Goal: Task Accomplishment & Management: Use online tool/utility

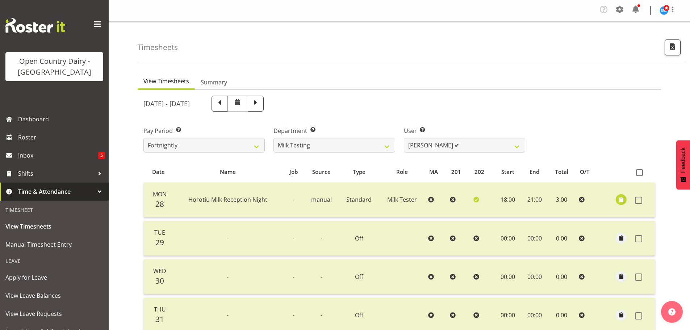
select select "733"
click at [224, 104] on span at bounding box center [219, 102] width 9 height 9
select select
click at [368, 147] on select "701 702 703 704 705 706 707 708 709 710 711 712 713 714 715 716 717 718 719 720" at bounding box center [333, 145] width 121 height 14
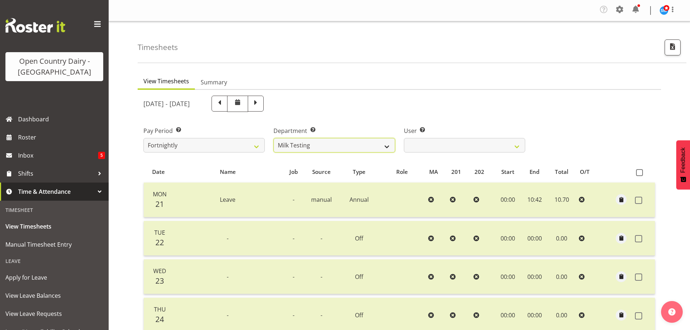
select select "732"
click at [273, 138] on select "701 702 703 704 705 706 707 708 709 710 711 712 713 714 715 716 717 718 719 720" at bounding box center [333, 145] width 121 height 14
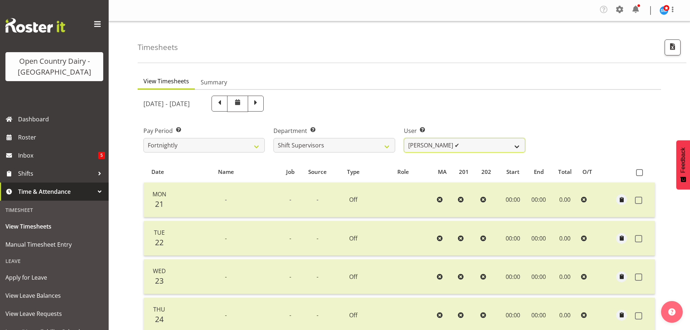
click at [433, 149] on select "[PERSON_NAME] ✔ [PERSON_NAME] ✔ [PERSON_NAME] ✔ [PERSON_NAME] ✔" at bounding box center [464, 145] width 121 height 14
select select "10217"
click at [404, 138] on select "[PERSON_NAME] ✔ [PERSON_NAME] ✔ [PERSON_NAME] ✔ [PERSON_NAME] ✔" at bounding box center [464, 145] width 121 height 14
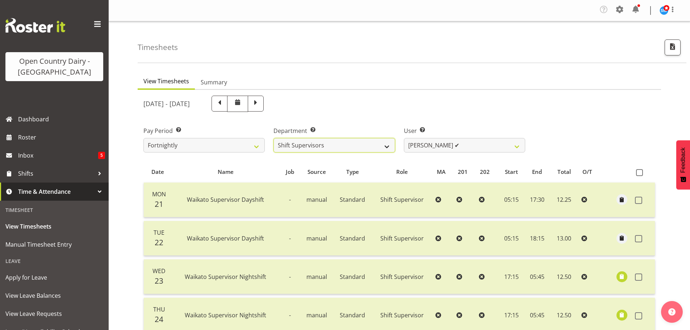
click at [382, 143] on select "701 702 703 704 705 706 707 708 709 710 711 712 713 714 715 716 717 718 719 720" at bounding box center [333, 145] width 121 height 14
click at [377, 145] on select "701 702 703 704 705 706 707 708 709 710 711 712 713 714 715 716 717 718 719 720" at bounding box center [333, 145] width 121 height 14
click at [436, 145] on select "[PERSON_NAME] ✔ [PERSON_NAME] ✔ [PERSON_NAME] ✔ [PERSON_NAME] ✔" at bounding box center [464, 145] width 121 height 14
click at [372, 146] on select "701 702 703 704 705 706 707 708 709 710 711 712 713 714 715 716 717 718 719 720" at bounding box center [333, 145] width 121 height 14
select select "820"
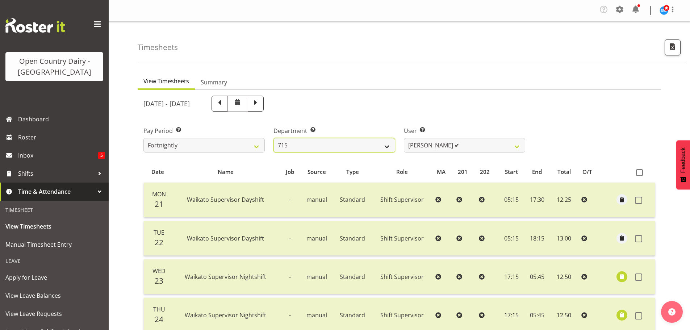
click at [273, 138] on select "701 702 703 704 705 706 707 708 709 710 711 712 713 714 715 716 717 718 719 720" at bounding box center [333, 145] width 121 height 14
select select "10151"
click at [337, 145] on select "701 702 703 704 705 706 707 708 709 710 711 712 713 714 715 716 717 718 719 720" at bounding box center [333, 145] width 121 height 14
select select "734"
click at [273, 138] on select "701 702 703 704 705 706 707 708 709 710 711 712 713 714 715 716 717 718 719 720" at bounding box center [333, 145] width 121 height 14
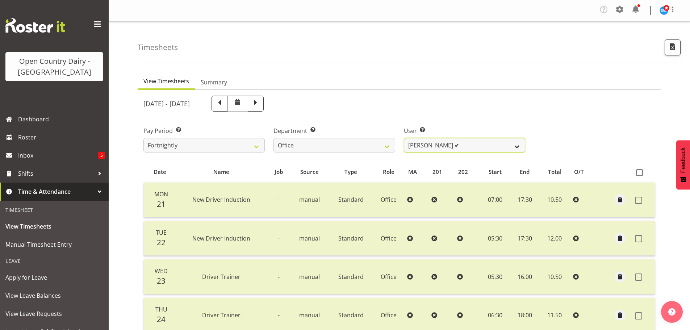
click at [480, 144] on select "[PERSON_NAME] ✔ [PERSON_NAME] ✔ [PERSON_NAME] ✔ [PERSON_NAME] ✔ Milk Reception …" at bounding box center [464, 145] width 121 height 14
select select "8227"
click at [404, 138] on select "[PERSON_NAME] ✔ [PERSON_NAME] ✔ [PERSON_NAME] ✔ [PERSON_NAME] ✔ Milk Reception …" at bounding box center [464, 145] width 121 height 14
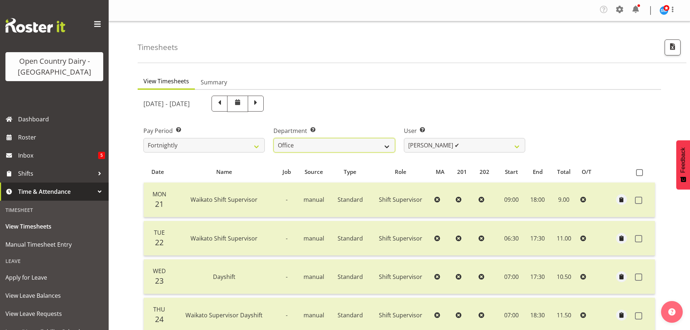
click at [351, 147] on select "701 702 703 704 705 706 707 708 709 710 711 712 713 714 715 716 717 718 719 720" at bounding box center [333, 145] width 121 height 14
select select "733"
click at [273, 138] on select "701 702 703 704 705 706 707 708 709 710 711 712 713 714 715 716 717 718 719 720" at bounding box center [333, 145] width 121 height 14
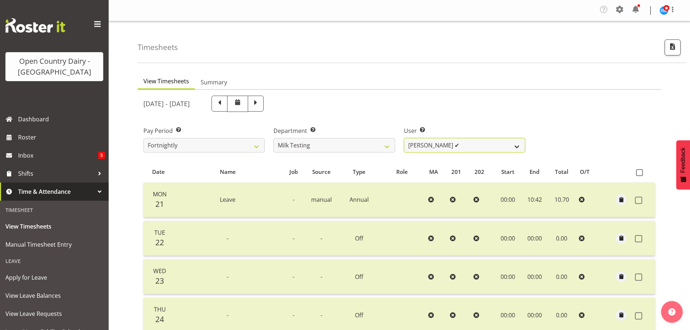
click at [472, 149] on select "[PERSON_NAME] ✔ [PERSON_NAME] ✔ [PERSON_NAME] ✔ [PERSON_NAME] ✔ [PERSON_NAME] ✔…" at bounding box center [464, 145] width 121 height 14
click at [404, 138] on select "[PERSON_NAME] ✔ [PERSON_NAME] ✔ [PERSON_NAME] ✔ [PERSON_NAME] ✔ [PERSON_NAME] ✔…" at bounding box center [464, 145] width 121 height 14
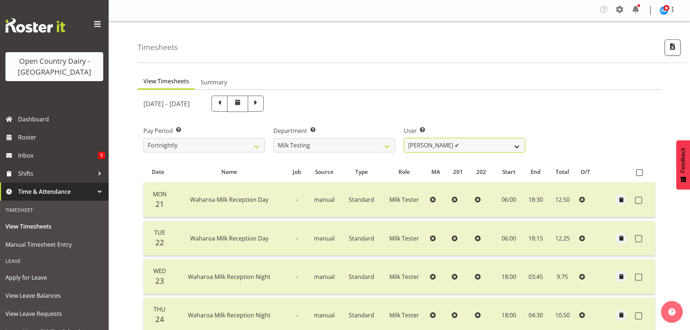
click at [461, 147] on select "[PERSON_NAME] ✔ [PERSON_NAME] ✔ [PERSON_NAME] ✔ [PERSON_NAME] ✔ [PERSON_NAME] ✔…" at bounding box center [464, 145] width 121 height 14
select select "7379"
click at [404, 138] on select "[PERSON_NAME] ✔ [PERSON_NAME] ✔ [PERSON_NAME] ✔ [PERSON_NAME] ✔ [PERSON_NAME] ✔…" at bounding box center [464, 145] width 121 height 14
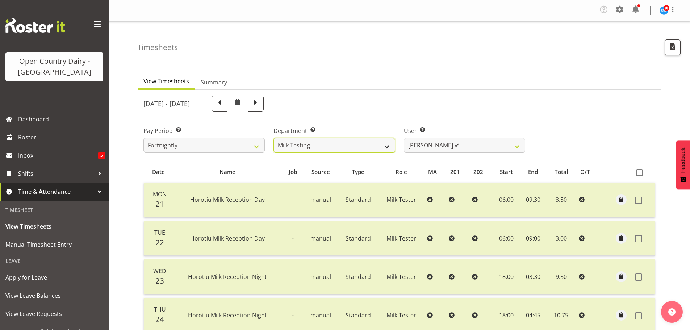
click at [377, 144] on select "701 702 703 704 705 706 707 708 709 710 711 712 713 714 715 716 717 718 719 720" at bounding box center [333, 145] width 121 height 14
click at [273, 138] on select "701 702 703 704 705 706 707 708 709 710 711 712 713 714 715 716 717 718 719 720" at bounding box center [333, 145] width 121 height 14
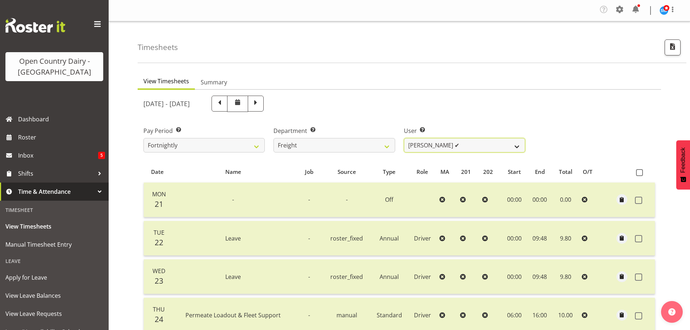
click at [470, 145] on select "[PERSON_NAME] ✔ [PERSON_NAME] ✔" at bounding box center [464, 145] width 121 height 14
click at [377, 145] on select "701 702 703 704 705 706 707 708 709 710 711 712 713 714 715 716 717 718 719 720" at bounding box center [333, 145] width 121 height 14
click at [273, 138] on select "701 702 703 704 705 706 707 708 709 710 711 712 713 714 715 716 717 718 719 720" at bounding box center [333, 145] width 121 height 14
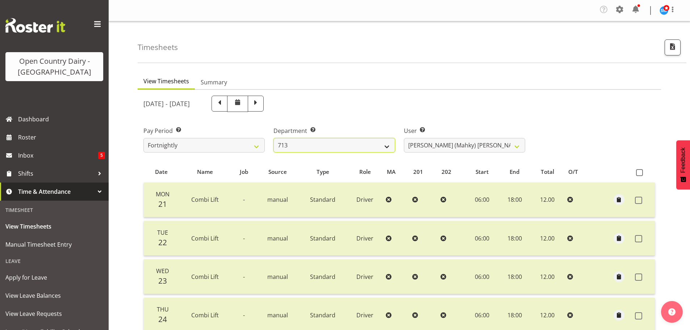
click at [354, 143] on select "701 702 703 704 705 706 707 708 709 710 711 712 713 714 715 716 717 718 719 720" at bounding box center [333, 145] width 121 height 14
select select "763"
click at [273, 138] on select "701 702 703 704 705 706 707 708 709 710 711 712 713 714 715 716 717 718 719 720" at bounding box center [333, 145] width 121 height 14
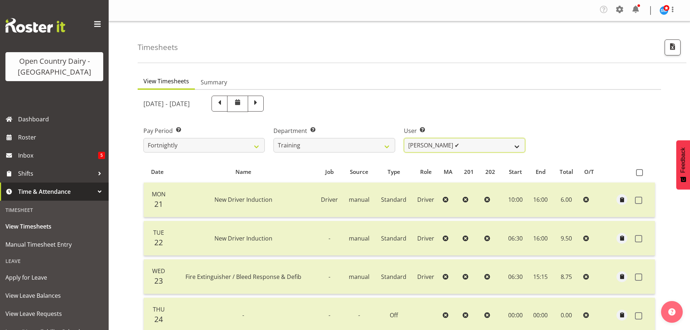
click at [439, 142] on select "[PERSON_NAME] ✔ [PERSON_NAME] (Junior) ❌ [PERSON_NAME] ❌ [PERSON_NAME] ✔ [PERSO…" at bounding box center [464, 145] width 121 height 14
select select "11176"
click at [404, 138] on select "[PERSON_NAME] ✔ [PERSON_NAME] (Junior) ❌ [PERSON_NAME] ❌ [PERSON_NAME] ✔ [PERSO…" at bounding box center [464, 145] width 121 height 14
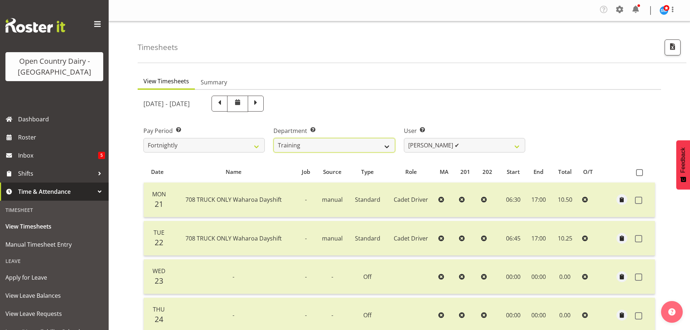
click at [372, 146] on select "701 702 703 704 705 706 707 708 709 710 711 712 713 714 715 716 717 718 719 720" at bounding box center [333, 145] width 121 height 14
select select "823"
click at [273, 138] on select "701 702 703 704 705 706 707 708 709 710 711 712 713 714 715 716 717 718 719 720" at bounding box center [333, 145] width 121 height 14
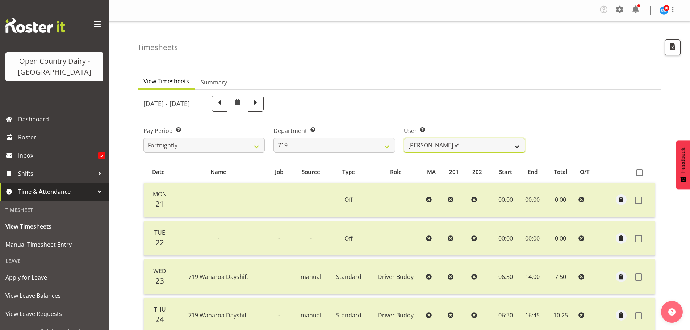
click at [431, 143] on select "[PERSON_NAME] ✔ [PERSON_NAME] ✔ [PERSON_NAME] ✔" at bounding box center [464, 145] width 121 height 14
select select "11013"
click at [404, 138] on select "[PERSON_NAME] ✔ [PERSON_NAME] ✔ [PERSON_NAME] ✔" at bounding box center [464, 145] width 121 height 14
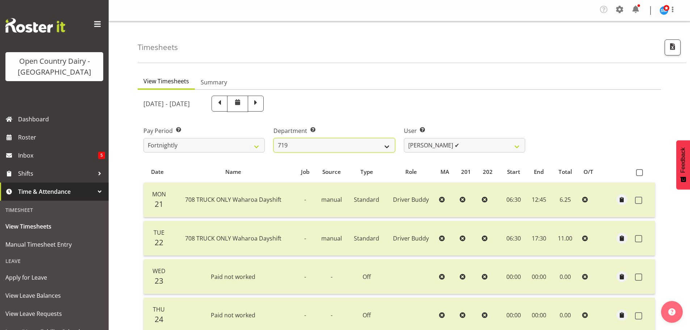
click at [378, 144] on select "701 702 703 704 705 706 707 708 709 710 711 712 713 714 715 716 717 718 719 720" at bounding box center [333, 145] width 121 height 14
select select "757"
click at [273, 138] on select "701 702 703 704 705 706 707 708 709 710 711 712 713 714 715 716 717 718 719 720" at bounding box center [333, 145] width 121 height 14
select select "8183"
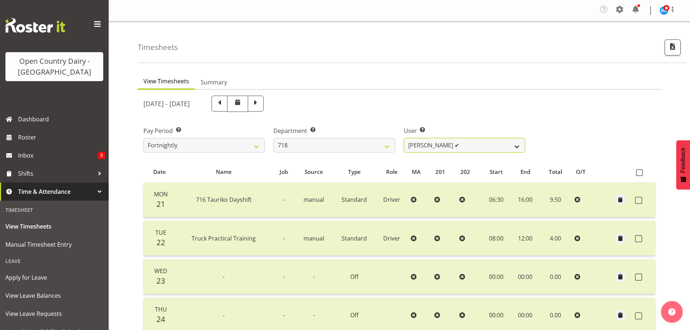
click at [471, 145] on select "[PERSON_NAME] ✔ [PERSON_NAME] ✔ [PERSON_NAME] ✔ [PERSON_NAME] ✔" at bounding box center [464, 145] width 121 height 14
click at [379, 143] on select "701 702 703 704 705 706 707 708 709 710 711 712 713 714 715 716 717 718 719 720" at bounding box center [333, 145] width 121 height 14
select select "842"
click at [273, 138] on select "701 702 703 704 705 706 707 708 709 710 711 712 713 714 715 716 717 718 719 720" at bounding box center [333, 145] width 121 height 14
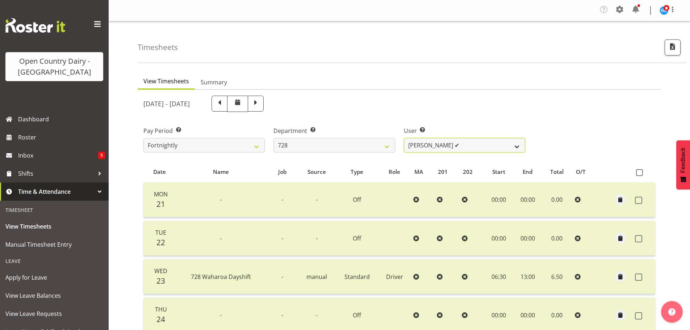
click at [479, 146] on select "[PERSON_NAME] ✔ [PERSON_NAME] ✔ [PERSON_NAME] [PERSON_NAME] ✔ [PERSON_NAME] ✔ […" at bounding box center [464, 145] width 121 height 14
select select "8205"
click at [404, 138] on select "[PERSON_NAME] ✔ [PERSON_NAME] ✔ [PERSON_NAME] [PERSON_NAME] ✔ [PERSON_NAME] ✔ […" at bounding box center [464, 145] width 121 height 14
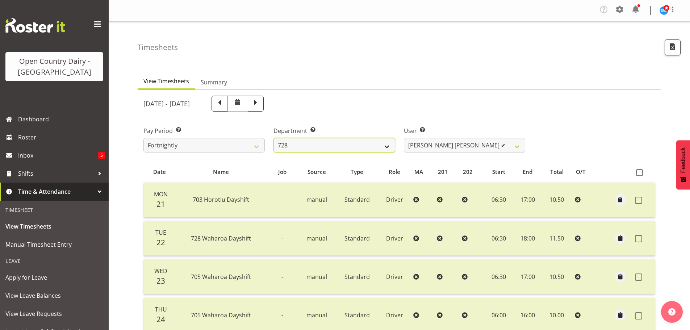
click at [381, 146] on select "701 702 703 704 705 706 707 708 709 710 711 712 713 714 715 716 717 718 719 720" at bounding box center [333, 145] width 121 height 14
select select "817"
click at [273, 138] on select "701 702 703 704 705 706 707 708 709 710 711 712 713 714 715 716 717 718 719 720" at bounding box center [333, 145] width 121 height 14
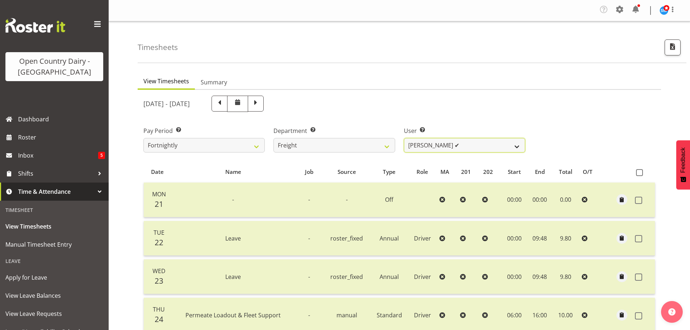
click at [444, 147] on select "[PERSON_NAME] ✔ [PERSON_NAME] ✔" at bounding box center [464, 145] width 121 height 14
select select "8193"
click at [404, 138] on select "[PERSON_NAME] ✔ [PERSON_NAME] ✔" at bounding box center [464, 145] width 121 height 14
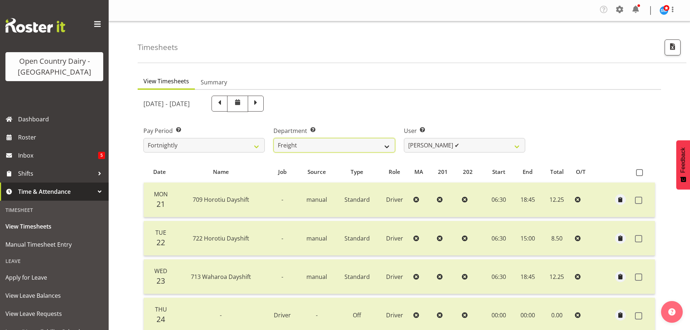
click at [372, 142] on select "701 702 703 704 705 706 707 708 709 710 711 712 713 714 715 716 717 718 719 720" at bounding box center [333, 145] width 121 height 14
select select "716"
click at [273, 138] on select "701 702 703 704 705 706 707 708 709 710 711 712 713 714 715 716 717 718 719 720" at bounding box center [333, 145] width 121 height 14
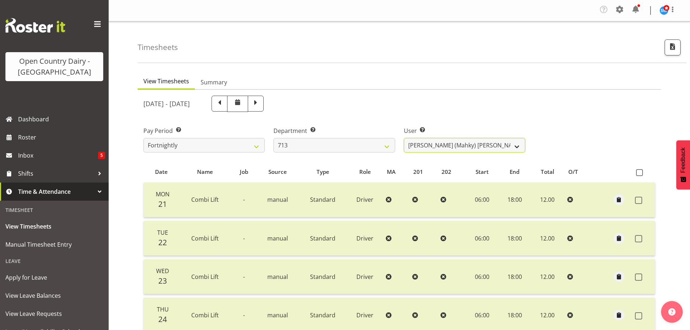
click at [442, 145] on select "[PERSON_NAME] (Mahky) [PERSON_NAME] ✔ [PERSON_NAME] ✔ [PERSON_NAME] ✔" at bounding box center [464, 145] width 121 height 14
select select "8201"
click at [404, 138] on select "[PERSON_NAME] (Mahky) [PERSON_NAME] ✔ [PERSON_NAME] ✔ [PERSON_NAME] ✔" at bounding box center [464, 145] width 121 height 14
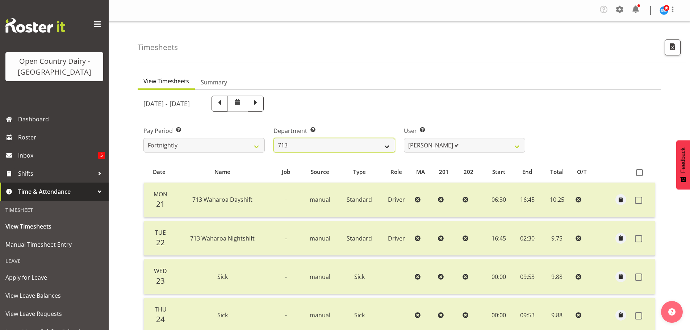
click at [337, 143] on select "701 702 703 704 705 706 707 708 709 710 711 712 713 714 715 716 717 718 719 720" at bounding box center [333, 145] width 121 height 14
select select "735"
click at [273, 138] on select "701 702 703 704 705 706 707 708 709 710 711 712 713 714 715 716 717 718 719 720" at bounding box center [333, 145] width 121 height 14
select select "10056"
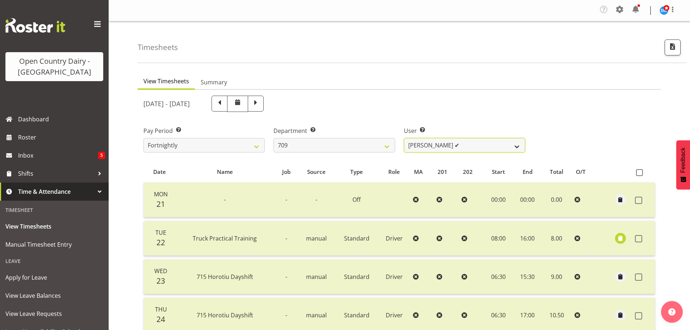
click at [470, 146] on select "[PERSON_NAME] ✔ [PERSON_NAME] ✔ [PERSON_NAME] ✔ [PERSON_NAME] ✔" at bounding box center [464, 145] width 121 height 14
click at [378, 147] on select "701 702 703 704 705 706 707 708 709 710 711 712 713 714 715 716 717 718 719 720" at bounding box center [333, 145] width 121 height 14
select select "819"
click at [273, 138] on select "701 702 703 704 705 706 707 708 709 710 711 712 713 714 715 716 717 718 719 720" at bounding box center [333, 145] width 121 height 14
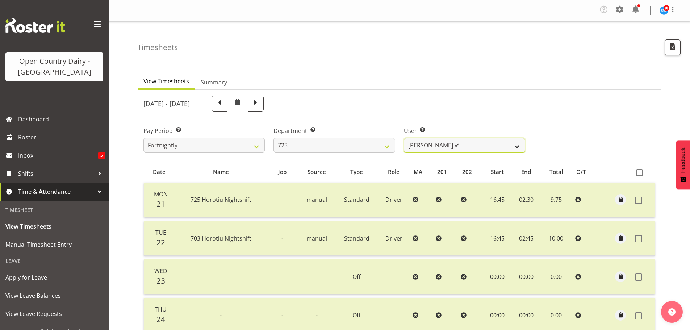
click at [472, 146] on select "[PERSON_NAME] ✔ [PERSON_NAME] ✔ [PERSON_NAME] ✔ [PERSON_NAME] ✔" at bounding box center [464, 145] width 121 height 14
select select "9511"
click at [404, 138] on select "[PERSON_NAME] ✔ [PERSON_NAME] ✔ [PERSON_NAME] ✔ [PERSON_NAME] ✔" at bounding box center [464, 145] width 121 height 14
click at [380, 146] on select "701 702 703 704 705 706 707 708 709 710 711 712 713 714 715 716 717 718 719 720" at bounding box center [333, 145] width 121 height 14
select select "757"
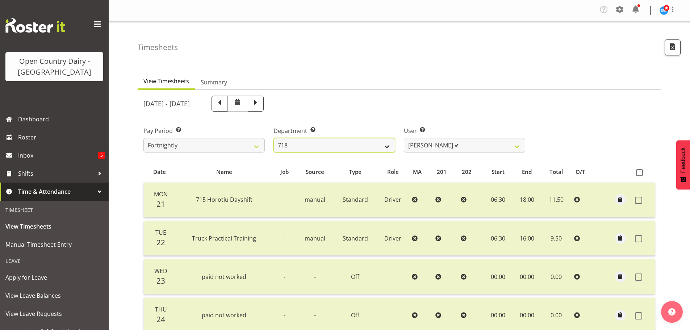
click at [273, 138] on select "701 702 703 704 705 706 707 708 709 710 711 712 713 714 715 716 717 718 719 720" at bounding box center [333, 145] width 121 height 14
select select "8183"
click at [379, 145] on select "701 702 703 704 705 706 707 708 709 710 711 712 713 714 715 716 717 718 719 720" at bounding box center [333, 145] width 121 height 14
click at [273, 138] on select "701 702 703 704 705 706 707 708 709 710 711 712 713 714 715 716 717 718 719 720" at bounding box center [333, 145] width 121 height 14
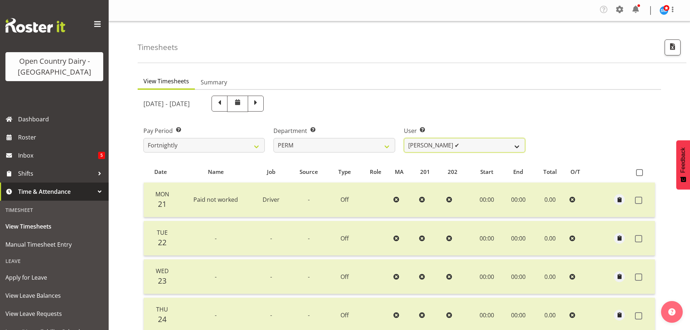
click at [428, 146] on select "[PERSON_NAME] ✔ [PERSON_NAME] ✔ [PERSON_NAME] ✔ [PERSON_NAME] ✔ [PERSON_NAME] ✔…" at bounding box center [464, 145] width 121 height 14
click at [382, 146] on select "701 702 703 704 705 706 707 708 709 710 711 712 713 714 715 716 717 718 719 720" at bounding box center [333, 145] width 121 height 14
click at [273, 138] on select "701 702 703 704 705 706 707 708 709 710 711 712 713 714 715 716 717 718 719 720" at bounding box center [333, 145] width 121 height 14
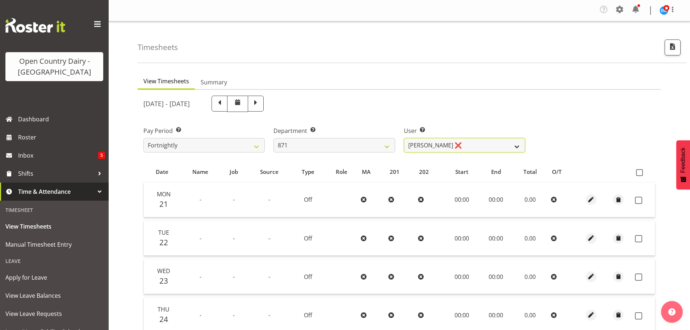
click at [427, 142] on select "[PERSON_NAME] ❌" at bounding box center [464, 145] width 121 height 14
click at [376, 143] on select "701 702 703 704 705 706 707 708 709 710 711 712 713 714 715 716 717 718 719 720" at bounding box center [333, 145] width 121 height 14
click at [273, 138] on select "701 702 703 704 705 706 707 708 709 710 711 712 713 714 715 716 717 718 719 720" at bounding box center [333, 145] width 121 height 14
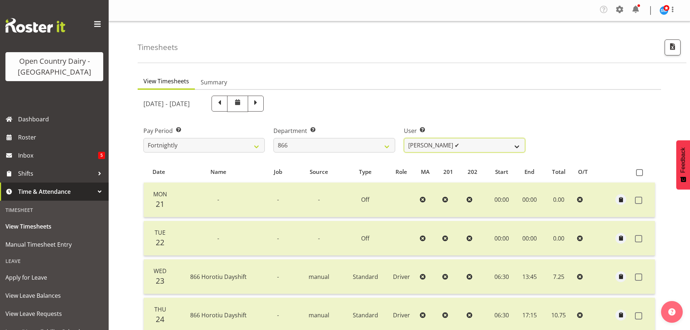
click at [426, 146] on select "[PERSON_NAME] ✔ [PERSON_NAME] ✔ [PERSON_NAME] ✔ [PERSON_NAME] ✔" at bounding box center [464, 145] width 121 height 14
click at [383, 145] on select "701 702 703 704 705 706 707 708 709 710 711 712 713 714 715 716 717 718 719 720" at bounding box center [333, 145] width 121 height 14
select select "880"
click at [273, 138] on select "701 702 703 704 705 706 707 708 709 710 711 712 713 714 715 716 717 718 719 720" at bounding box center [333, 145] width 121 height 14
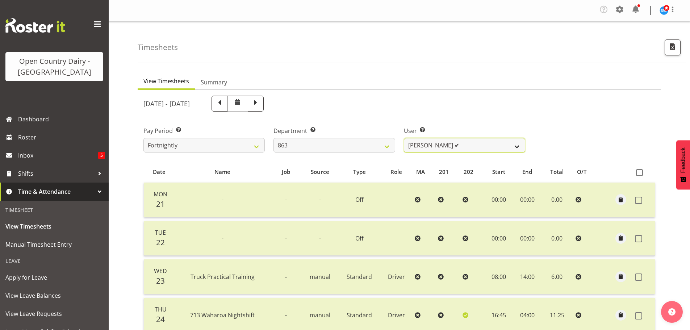
click at [418, 146] on select "[PERSON_NAME] ✔ [PERSON_NAME] ✔ [PERSON_NAME] ✔ [PERSON_NAME] ✔" at bounding box center [464, 145] width 121 height 14
select select "11251"
click at [404, 138] on select "[PERSON_NAME] ✔ [PERSON_NAME] ✔ [PERSON_NAME] ✔ [PERSON_NAME] ✔" at bounding box center [464, 145] width 121 height 14
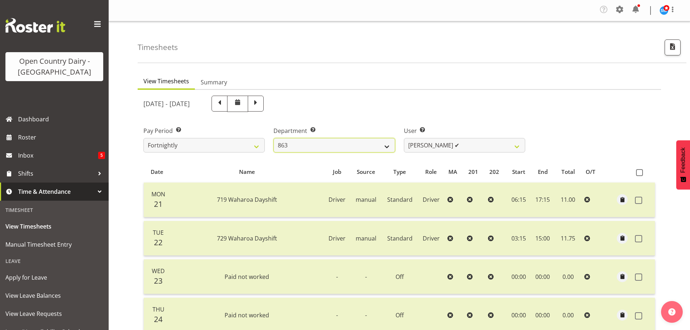
click at [384, 146] on select "701 702 703 704 705 706 707 708 709 710 711 712 713 714 715 716 717 718 719 720" at bounding box center [333, 145] width 121 height 14
select select "814"
click at [273, 138] on select "701 702 703 704 705 706 707 708 709 710 711 712 713 714 715 716 717 718 719 720" at bounding box center [333, 145] width 121 height 14
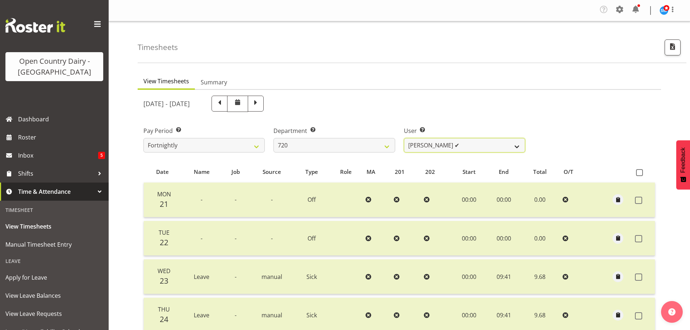
click at [481, 146] on select "[PERSON_NAME] ✔ [PERSON_NAME] ✔ [PERSON_NAME] ✔ [PERSON_NAME] ✔" at bounding box center [464, 145] width 121 height 14
select select "8200"
click at [404, 138] on select "[PERSON_NAME] ✔ [PERSON_NAME] ✔ [PERSON_NAME] ✔ [PERSON_NAME] ✔" at bounding box center [464, 145] width 121 height 14
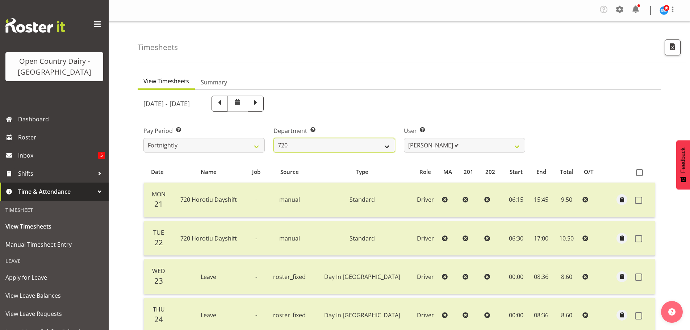
click at [388, 144] on select "701 702 703 704 705 706 707 708 709 710 711 712 713 714 715 716 717 718 719 720" at bounding box center [333, 145] width 121 height 14
select select "898"
click at [273, 138] on select "701 702 703 704 705 706 707 708 709 710 711 712 713 714 715 716 717 718 719 720" at bounding box center [333, 145] width 121 height 14
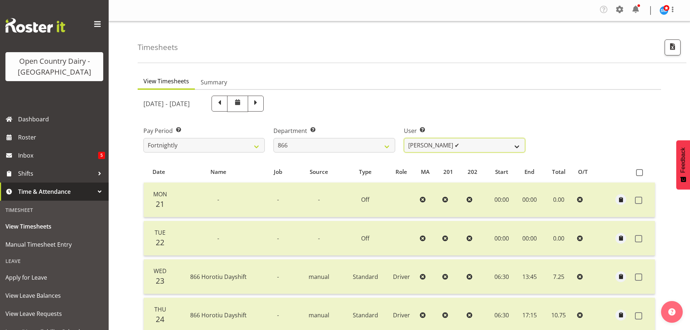
click at [472, 143] on select "[PERSON_NAME] ✔ [PERSON_NAME] ✔ [PERSON_NAME] ✔ [PERSON_NAME] ✔" at bounding box center [464, 145] width 121 height 14
select select "11210"
click at [404, 138] on select "[PERSON_NAME] ✔ [PERSON_NAME] ✔ [PERSON_NAME] ✔ [PERSON_NAME] ✔" at bounding box center [464, 145] width 121 height 14
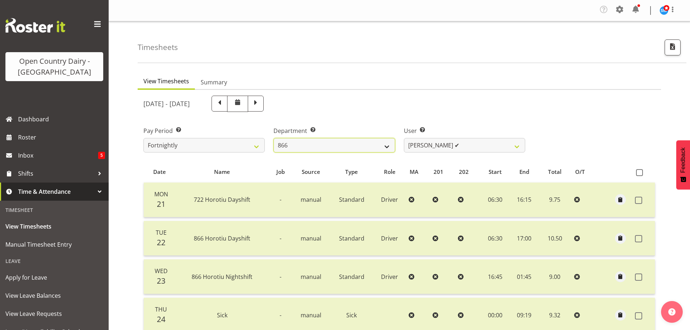
click at [380, 145] on select "701 702 703 704 705 706 707 708 709 710 711 712 713 714 715 716 717 718 719 720" at bounding box center [333, 145] width 121 height 14
click at [273, 138] on select "701 702 703 704 705 706 707 708 709 710 711 712 713 714 715 716 717 718 719 720" at bounding box center [333, 145] width 121 height 14
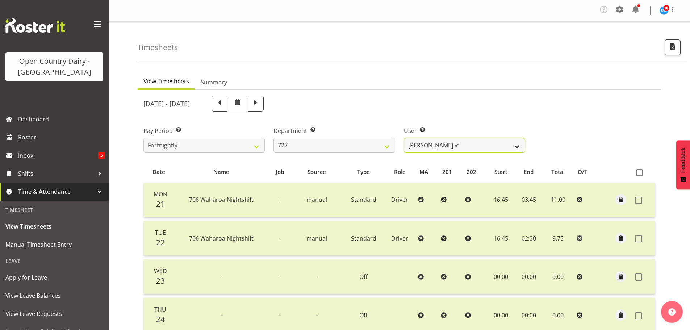
click at [463, 143] on select "[PERSON_NAME] ✔ [PERSON_NAME] ✔ [PERSON_NAME] ✔" at bounding box center [464, 145] width 121 height 14
click at [377, 141] on select "701 702 703 704 705 706 707 708 709 710 711 712 713 714 715 716 717 718 719 720" at bounding box center [333, 145] width 121 height 14
click at [273, 138] on select "701 702 703 704 705 706 707 708 709 710 711 712 713 714 715 716 717 718 719 720" at bounding box center [333, 145] width 121 height 14
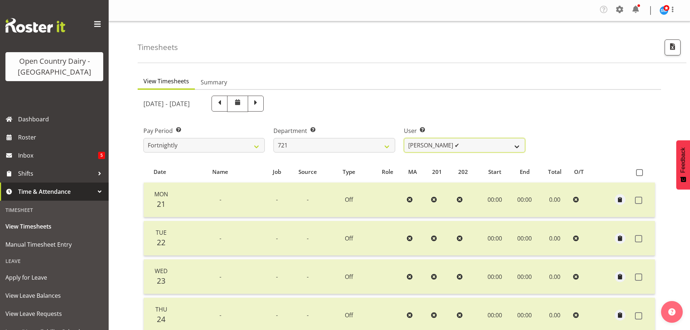
click at [466, 144] on select "[PERSON_NAME] ✔ [PERSON_NAME] ✔ [PERSON_NAME] ❌" at bounding box center [464, 145] width 121 height 14
click at [376, 145] on select "701 702 703 704 705 706 707 708 709 710 711 712 713 714 715 716 717 718 719 720" at bounding box center [333, 145] width 121 height 14
click at [273, 138] on select "701 702 703 704 705 706 707 708 709 710 711 712 713 714 715 716 717 718 719 720" at bounding box center [333, 145] width 121 height 14
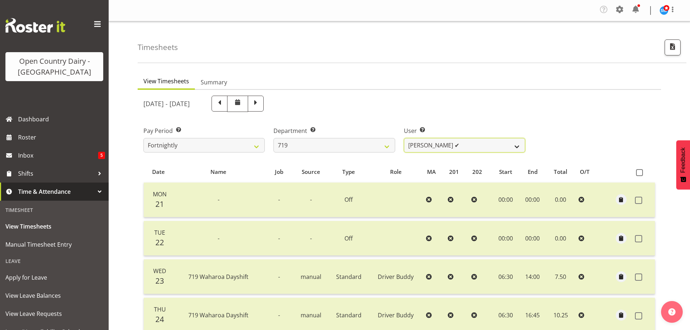
click at [471, 146] on select "[PERSON_NAME] ✔ [PERSON_NAME] ✔ [PERSON_NAME] ✔" at bounding box center [464, 145] width 121 height 14
click at [372, 147] on select "701 702 703 704 705 706 707 708 709 710 711 712 713 714 715 716 717 718 719 720" at bounding box center [333, 145] width 121 height 14
click at [273, 138] on select "701 702 703 704 705 706 707 708 709 710 711 712 713 714 715 716 717 718 719 720" at bounding box center [333, 145] width 121 height 14
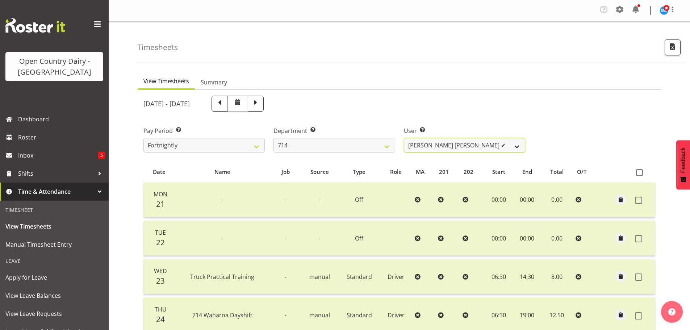
click at [470, 143] on select "[PERSON_NAME] [PERSON_NAME] ✔ [PERSON_NAME] ✔ [PERSON_NAME] ✔ [PERSON_NAME] ✔" at bounding box center [464, 145] width 121 height 14
click at [366, 142] on select "701 702 703 704 705 706 707 708 709 710 711 712 713 714 715 716 717 718 719 720" at bounding box center [333, 145] width 121 height 14
click at [273, 138] on select "701 702 703 704 705 706 707 708 709 710 711 712 713 714 715 716 717 718 719 720" at bounding box center [333, 145] width 121 height 14
click at [464, 143] on select "[PERSON_NAME] ✔ [PERSON_NAME] ✔" at bounding box center [464, 145] width 121 height 14
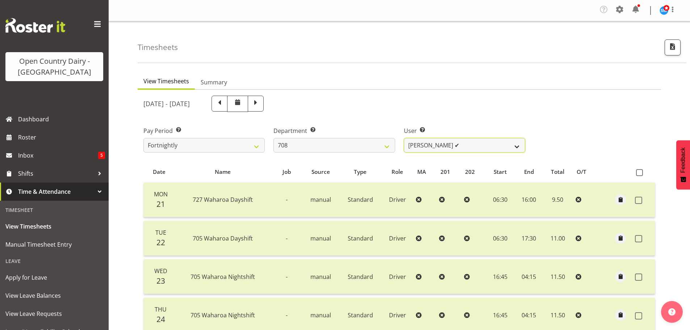
click at [464, 143] on select "[PERSON_NAME] ✔ [PERSON_NAME] ✔" at bounding box center [464, 145] width 121 height 14
click at [382, 145] on select "701 702 703 704 705 706 707 708 709 710 711 712 713 714 715 716 717 718 719 720" at bounding box center [333, 145] width 121 height 14
click at [273, 138] on select "701 702 703 704 705 706 707 708 709 710 711 712 713 714 715 716 717 718 719 720" at bounding box center [333, 145] width 121 height 14
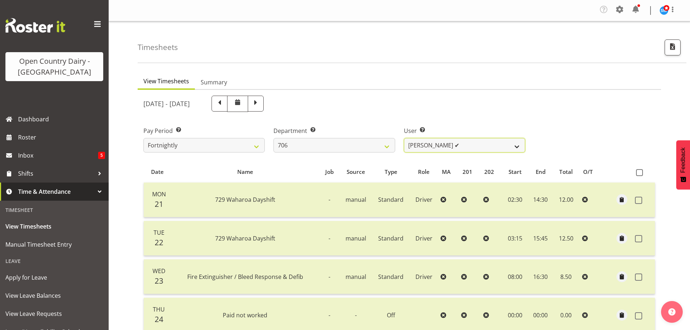
click at [464, 142] on select "[PERSON_NAME] ✔ [PERSON_NAME] ✔ [PERSON_NAME] ✔ [PERSON_NAME] ✔" at bounding box center [464, 145] width 121 height 14
click at [385, 146] on select "701 702 703 704 705 706 707 708 709 710 711 712 713 714 715 716 717 718 719 720" at bounding box center [333, 145] width 121 height 14
click at [273, 138] on select "701 702 703 704 705 706 707 708 709 710 711 712 713 714 715 716 717 718 719 720" at bounding box center [333, 145] width 121 height 14
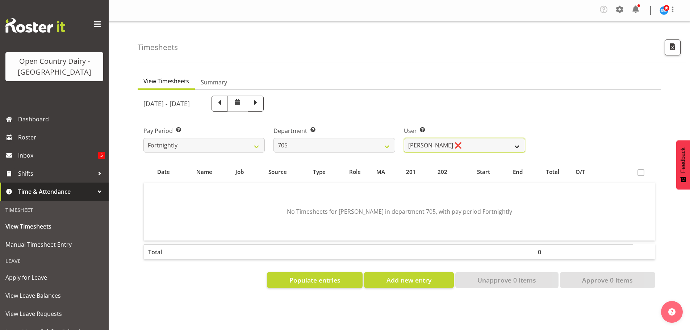
click at [457, 143] on select "[PERSON_NAME] ❌ [PERSON_NAME] ✔ [PERSON_NAME] ✔ [PERSON_NAME] ✔" at bounding box center [464, 145] width 121 height 14
click at [383, 145] on select "701 702 703 704 705 706 707 708 709 710 711 712 713 714 715 716 717 718 719 720" at bounding box center [333, 145] width 121 height 14
click at [273, 138] on select "701 702 703 704 705 706 707 708 709 710 711 712 713 714 715 716 717 718 719 720" at bounding box center [333, 145] width 121 height 14
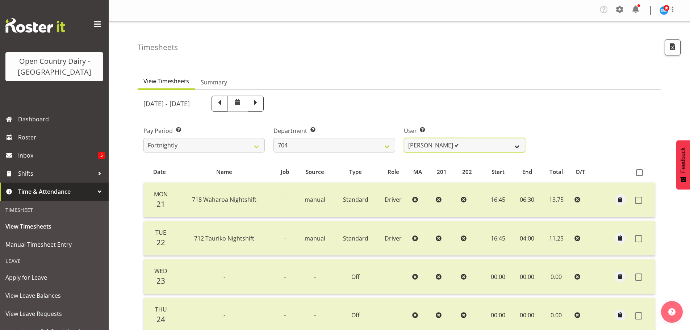
click at [476, 147] on select "[PERSON_NAME] ✔ [PERSON_NAME] ✔ [PERSON_NAME] ✔" at bounding box center [464, 145] width 121 height 14
click at [385, 145] on select "701 702 703 704 705 706 707 708 709 710 711 712 713 714 715 716 717 718 719 720" at bounding box center [333, 145] width 121 height 14
click at [273, 138] on select "701 702 703 704 705 706 707 708 709 710 711 712 713 714 715 716 717 718 719 720" at bounding box center [333, 145] width 121 height 14
click at [461, 143] on select "[PERSON_NAME] ✔ [PERSON_NAME] ✔ [PERSON_NAME] ✔ [PERSON_NAME] ✔" at bounding box center [464, 145] width 121 height 14
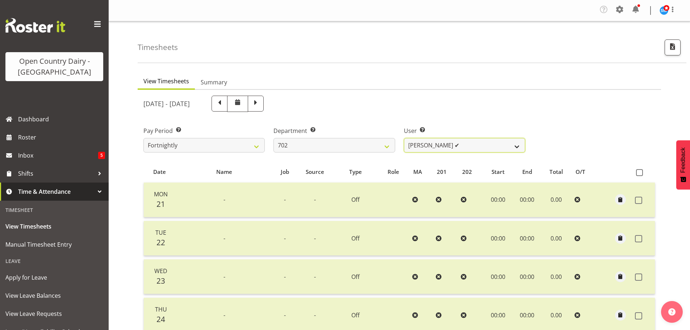
click at [461, 143] on select "[PERSON_NAME] ✔ [PERSON_NAME] ✔ [PERSON_NAME] ✔ [PERSON_NAME] ✔" at bounding box center [464, 145] width 121 height 14
click at [386, 146] on select "701 702 703 704 705 706 707 708 709 710 711 712 713 714 715 716 717 718 719 720" at bounding box center [333, 145] width 121 height 14
click at [273, 138] on select "701 702 703 704 705 706 707 708 709 710 711 712 713 714 715 716 717 718 719 720" at bounding box center [333, 145] width 121 height 14
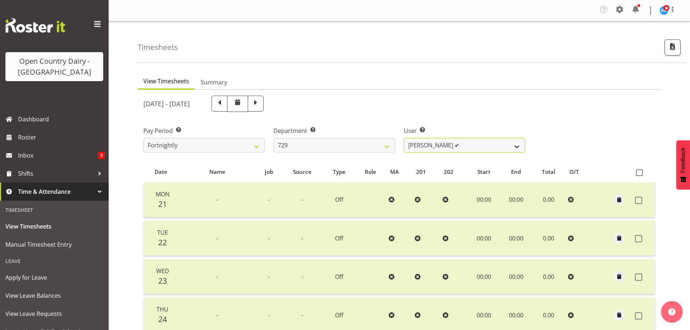
click at [486, 145] on select "[PERSON_NAME] ✔ [PERSON_NAME] ✔ [PERSON_NAME] ✔ [PERSON_NAME] ✔" at bounding box center [464, 145] width 121 height 14
click at [385, 149] on select "701 702 703 704 705 706 707 708 709 710 711 712 713 714 715 716 717 718 719 720" at bounding box center [333, 145] width 121 height 14
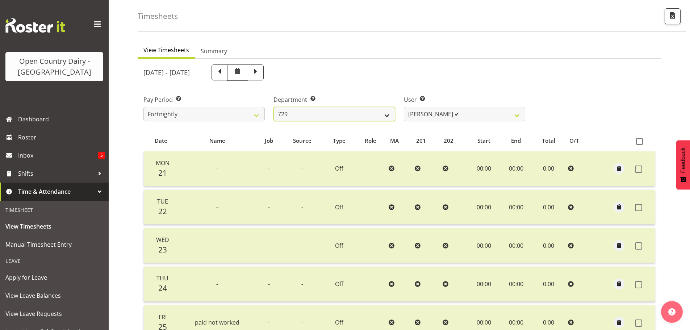
scroll to position [36, 0]
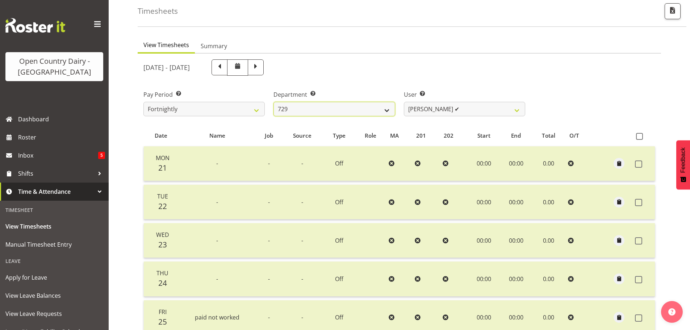
click at [378, 109] on select "701 702 703 704 705 706 707 708 709 710 711 712 713 714 715 716 717 718 719 720" at bounding box center [333, 109] width 121 height 14
click at [273, 102] on select "701 702 703 704 705 706 707 708 709 710 711 712 713 714 715 716 717 718 719 720" at bounding box center [333, 109] width 121 height 14
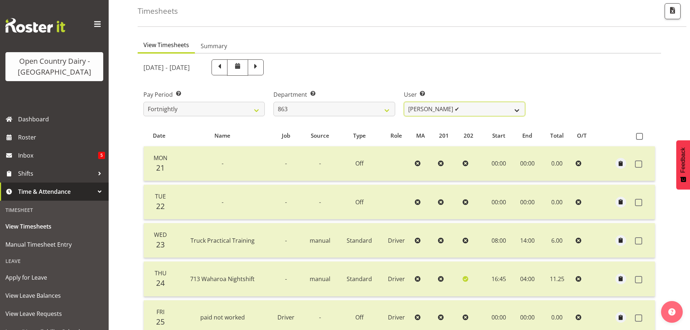
click at [462, 111] on select "[PERSON_NAME] ✔ [PERSON_NAME] ✔ [PERSON_NAME] ✔ [PERSON_NAME] ✔" at bounding box center [464, 109] width 121 height 14
click at [384, 108] on select "701 702 703 704 705 706 707 708 709 710 711 712 713 714 715 716 717 718 719 720" at bounding box center [333, 109] width 121 height 14
click at [273, 102] on select "701 702 703 704 705 706 707 708 709 710 711 712 713 714 715 716 717 718 719 720" at bounding box center [333, 109] width 121 height 14
click at [469, 111] on select "[PERSON_NAME] [PERSON_NAME] ✔ [PERSON_NAME] ✔ [PERSON_NAME] ✔ [PERSON_NAME] ✔" at bounding box center [464, 109] width 121 height 14
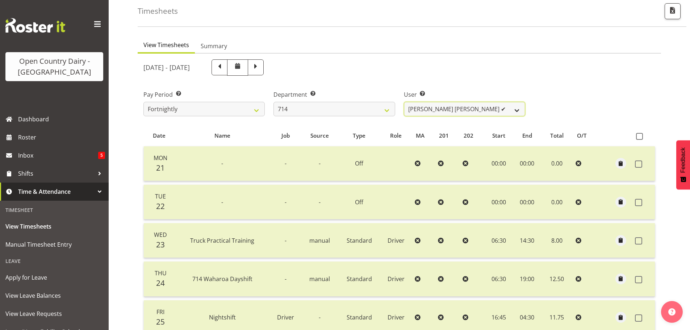
click at [469, 111] on select "[PERSON_NAME] [PERSON_NAME] ✔ [PERSON_NAME] ✔ [PERSON_NAME] ✔ [PERSON_NAME] ✔" at bounding box center [464, 109] width 121 height 14
click at [384, 109] on select "701 702 703 704 705 706 707 708 709 710 711 712 713 714 715 716 717 718 719 720" at bounding box center [333, 109] width 121 height 14
click at [273, 102] on select "701 702 703 704 705 706 707 708 709 710 711 712 713 714 715 716 717 718 719 720" at bounding box center [333, 109] width 121 height 14
click at [464, 110] on select "[PERSON_NAME] ✔ [PERSON_NAME] ✔" at bounding box center [464, 109] width 121 height 14
click at [404, 102] on select "[PERSON_NAME] ✔ [PERSON_NAME] ✔" at bounding box center [464, 109] width 121 height 14
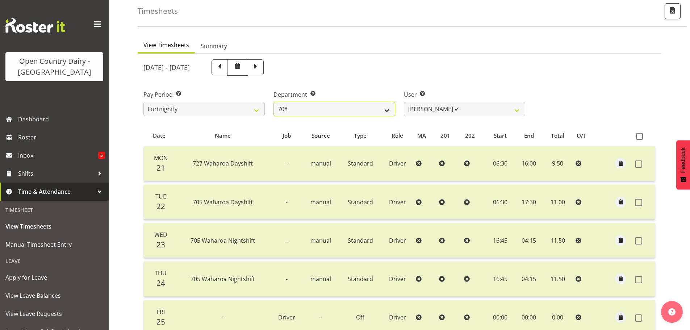
click at [384, 112] on select "701 702 703 704 705 706 707 708 709 710 711 712 713 714 715 716 717 718 719 720" at bounding box center [333, 109] width 121 height 14
click at [273, 102] on select "701 702 703 704 705 706 707 708 709 710 711 712 713 714 715 716 717 718 719 720" at bounding box center [333, 109] width 121 height 14
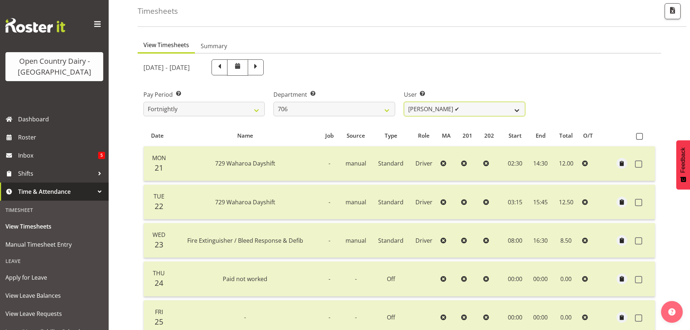
click at [474, 113] on select "[PERSON_NAME] ✔ [PERSON_NAME] ✔ [PERSON_NAME] ✔ [PERSON_NAME] ✔" at bounding box center [464, 109] width 121 height 14
click at [379, 108] on select "701 702 703 704 705 706 707 708 709 710 711 712 713 714 715 716 717 718 719 720" at bounding box center [333, 109] width 121 height 14
select select "714"
click at [273, 102] on select "701 702 703 704 705 706 707 708 709 710 711 712 713 714 715 716 717 718 719 720" at bounding box center [333, 109] width 121 height 14
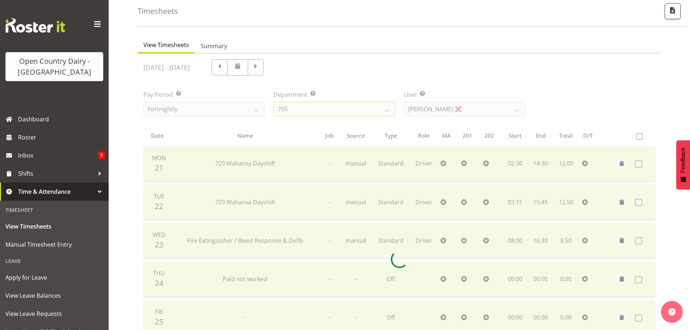
scroll to position [34, 0]
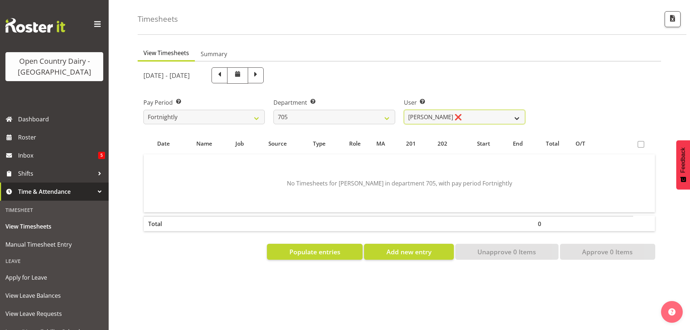
click at [473, 110] on select "[PERSON_NAME] ❌ [PERSON_NAME] ✔ [PERSON_NAME] ✔ [PERSON_NAME] ✔" at bounding box center [464, 117] width 121 height 14
select select "8282"
click at [404, 110] on select "[PERSON_NAME] ❌ [PERSON_NAME] ✔ [PERSON_NAME] ✔ [PERSON_NAME] ✔" at bounding box center [464, 117] width 121 height 14
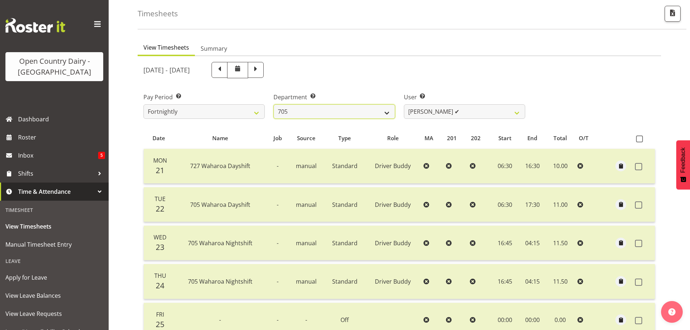
click at [379, 112] on select "701 702 703 704 705 706 707 708 709 710 711 712 713 714 715 716 717 718 719 720" at bounding box center [333, 111] width 121 height 14
select select "811"
click at [273, 104] on select "701 702 703 704 705 706 707 708 709 710 711 712 713 714 715 716 717 718 719 720" at bounding box center [333, 111] width 121 height 14
select select "8161"
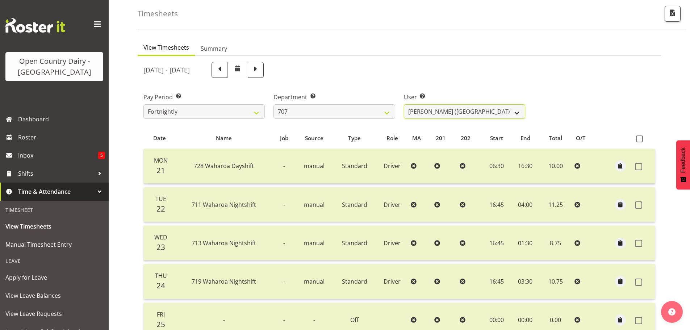
click at [485, 113] on select "[PERSON_NAME] (TK) [PERSON_NAME] ✔ [PERSON_NAME] ✔" at bounding box center [464, 111] width 121 height 14
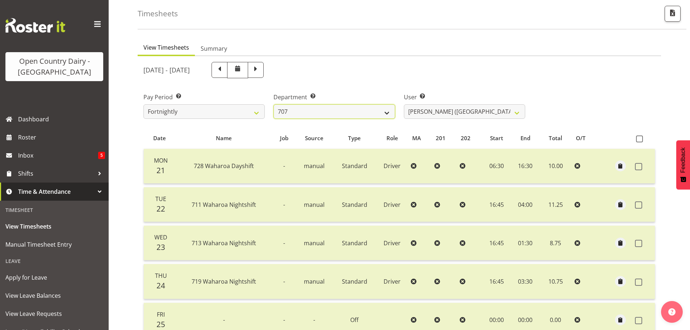
click at [386, 112] on select "701 702 703 704 705 706 707 708 709 710 711 712 713 714 715 716 717 718 719 720" at bounding box center [333, 111] width 121 height 14
select select "874"
click at [273, 104] on select "701 702 703 704 705 706 707 708 709 710 711 712 713 714 715 716 717 718 719 720" at bounding box center [333, 111] width 121 height 14
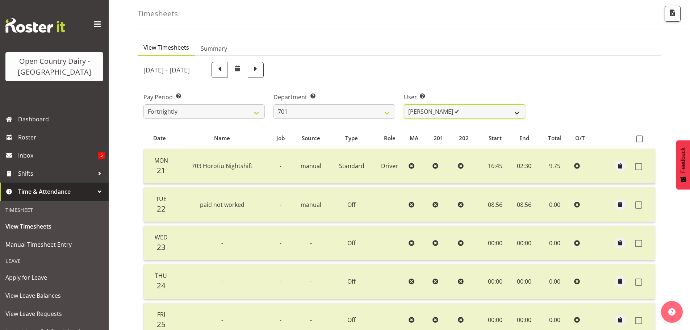
click at [478, 112] on select "[PERSON_NAME] ✔ [PERSON_NAME] ✔ [PERSON_NAME] ✔ [PERSON_NAME] ✔" at bounding box center [464, 111] width 121 height 14
select select "8383"
click at [404, 104] on select "[PERSON_NAME] ✔ [PERSON_NAME] ✔ [PERSON_NAME] ✔ [PERSON_NAME] ✔" at bounding box center [464, 111] width 121 height 14
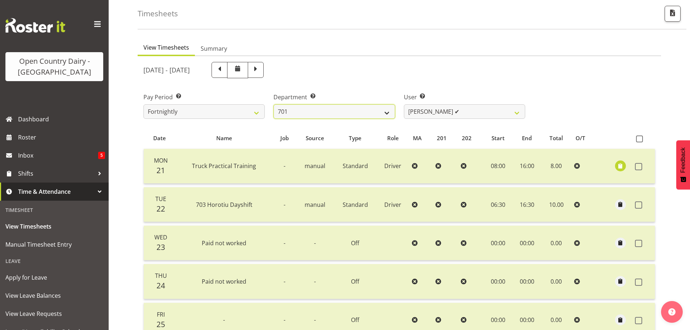
click at [380, 112] on select "701 702 703 704 705 706 707 708 709 710 711 712 713 714 715 716 717 718 719 720" at bounding box center [333, 111] width 121 height 14
select select "805"
click at [273, 104] on select "701 702 703 704 705 706 707 708 709 710 711 712 713 714 715 716 717 718 719 720" at bounding box center [333, 111] width 121 height 14
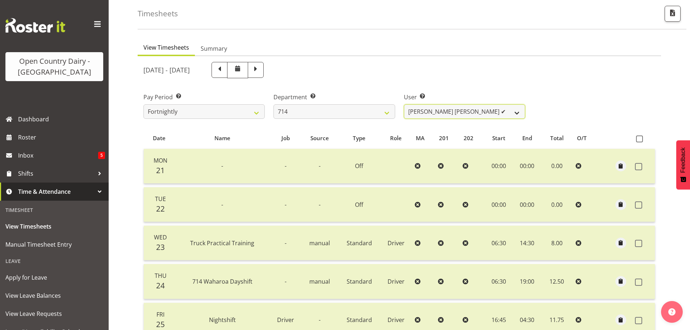
click at [482, 113] on select "[PERSON_NAME] [PERSON_NAME] ✔ [PERSON_NAME] ✔ [PERSON_NAME] ✔ [PERSON_NAME] ✔" at bounding box center [464, 111] width 121 height 14
select select "10081"
click at [404, 104] on select "[PERSON_NAME] [PERSON_NAME] ✔ [PERSON_NAME] ✔ [PERSON_NAME] ✔ [PERSON_NAME] ✔" at bounding box center [464, 111] width 121 height 14
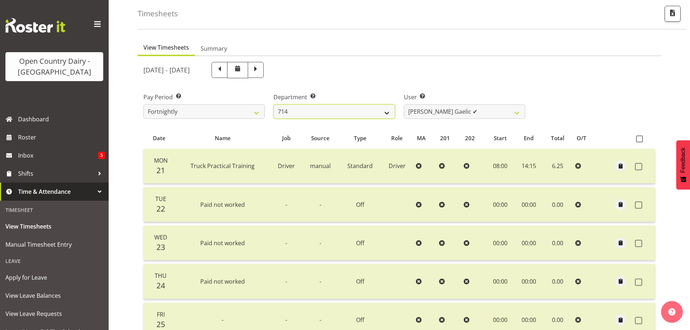
click at [386, 108] on select "701 702 703 704 705 706 707 708 709 710 711 712 713 714 715 716 717 718 719 720" at bounding box center [333, 111] width 121 height 14
select select "808"
click at [273, 104] on select "701 702 703 704 705 706 707 708 709 710 711 712 713 714 715 716 717 718 719 720" at bounding box center [333, 111] width 121 height 14
select select "10486"
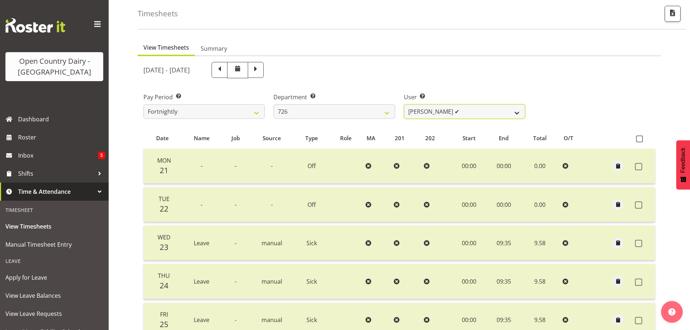
click at [458, 112] on select "[PERSON_NAME] ✔ [PERSON_NAME] ✔ [PERSON_NAME] ✔ [PERSON_NAME] ✔" at bounding box center [464, 111] width 121 height 14
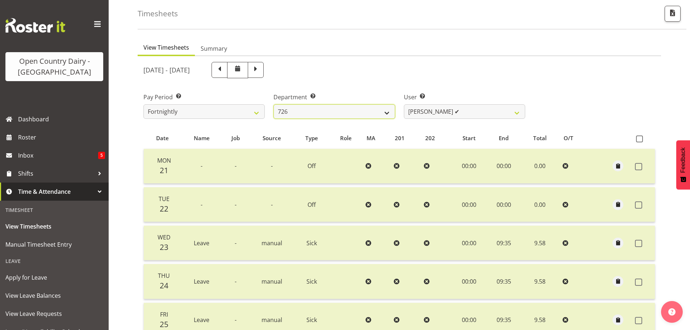
click at [385, 112] on select "701 702 703 704 705 706 707 708 709 710 711 712 713 714 715 716 717 718 719 720" at bounding box center [333, 111] width 121 height 14
click at [273, 104] on select "701 702 703 704 705 706 707 708 709 710 711 712 713 714 715 716 717 718 719 720" at bounding box center [333, 111] width 121 height 14
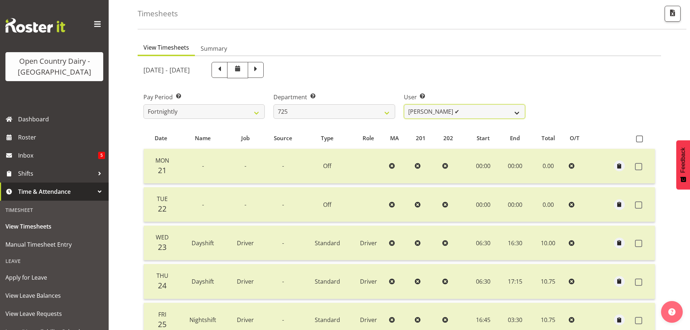
click at [481, 113] on select "[PERSON_NAME] ✔ [PERSON_NAME] [PERSON_NAME] ✔ [PERSON_NAME] ✔ [PERSON_NAME] ✔" at bounding box center [464, 111] width 121 height 14
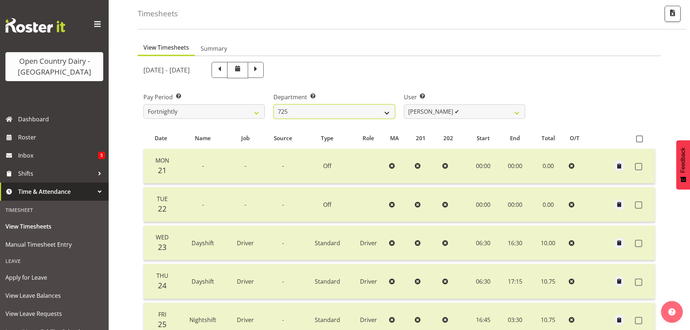
click at [378, 113] on select "701 702 703 704 705 706 707 708 709 710 711 712 713 714 715 716 717 718 719 720" at bounding box center [333, 111] width 121 height 14
click at [273, 104] on select "701 702 703 704 705 706 707 708 709 710 711 712 713 714 715 716 717 718 719 720" at bounding box center [333, 111] width 121 height 14
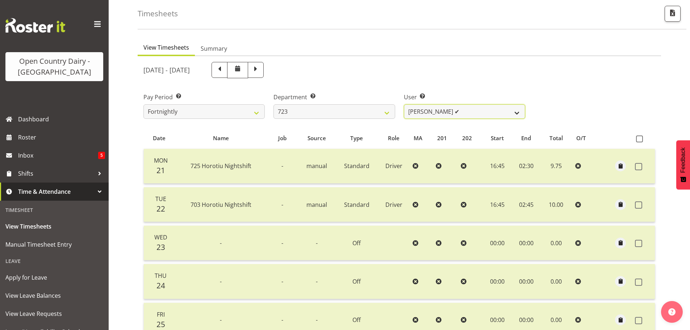
click at [477, 113] on select "[PERSON_NAME] ✔ [PERSON_NAME] ✔ [PERSON_NAME] ✔ [PERSON_NAME] ✔" at bounding box center [464, 111] width 121 height 14
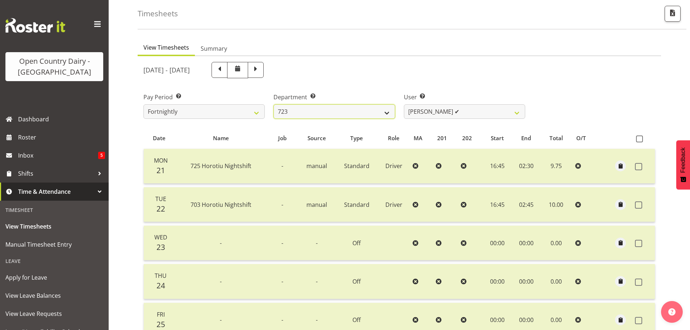
click at [389, 113] on select "701 702 703 704 705 706 707 708 709 710 711 712 713 714 715 716 717 718 719 720" at bounding box center [333, 111] width 121 height 14
click at [273, 104] on select "701 702 703 704 705 706 707 708 709 710 711 712 713 714 715 716 717 718 719 720" at bounding box center [333, 111] width 121 height 14
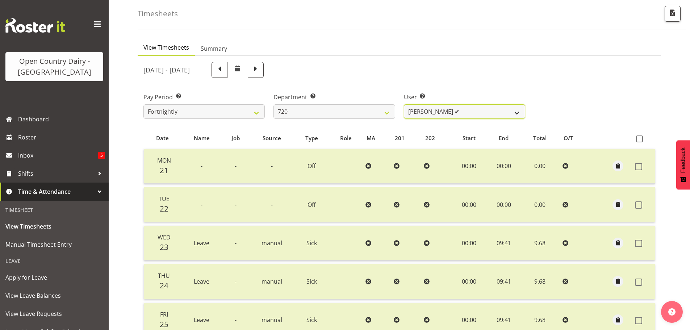
click at [471, 111] on select "[PERSON_NAME] ✔ [PERSON_NAME] ✔ [PERSON_NAME] ✔ [PERSON_NAME] ✔" at bounding box center [464, 111] width 121 height 14
click at [472, 112] on select "[PERSON_NAME] ✔ [PERSON_NAME] ✔ [PERSON_NAME] ✔ [PERSON_NAME] ✔" at bounding box center [464, 111] width 121 height 14
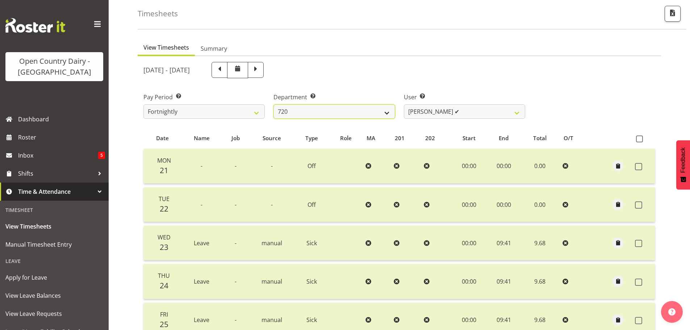
click at [383, 110] on select "701 702 703 704 705 706 707 708 709 710 711 712 713 714 715 716 717 718 719 720" at bounding box center [333, 111] width 121 height 14
click at [273, 104] on select "701 702 703 704 705 706 707 708 709 710 711 712 713 714 715 716 717 718 719 720" at bounding box center [333, 111] width 121 height 14
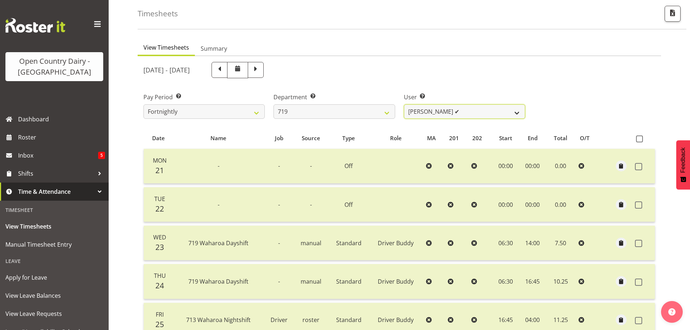
click at [488, 114] on select "[PERSON_NAME] ✔ [PERSON_NAME] ✔ [PERSON_NAME] ✔" at bounding box center [464, 111] width 121 height 14
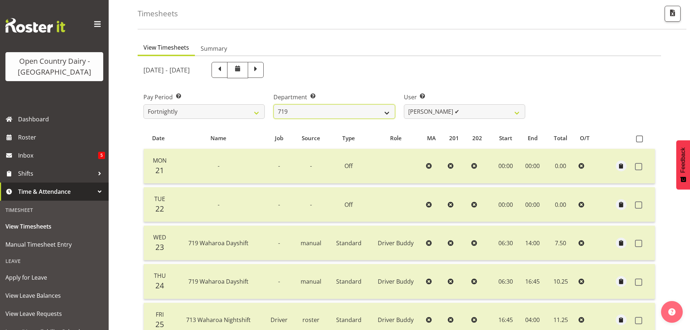
click at [385, 109] on select "701 702 703 704 705 706 707 708 709 710 711 712 713 714 715 716 717 718 719 720" at bounding box center [333, 111] width 121 height 14
select select "875"
click at [273, 104] on select "701 702 703 704 705 706 707 708 709 710 711 712 713 714 715 716 717 718 719 720" at bounding box center [333, 111] width 121 height 14
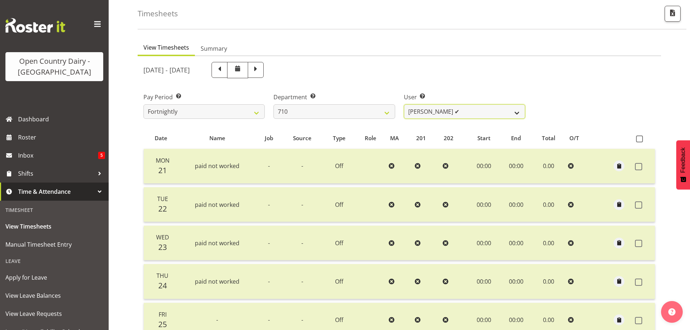
click at [481, 115] on select "[PERSON_NAME] ✔ [PERSON_NAME] ✔ [PERSON_NAME] ✔ [PERSON_NAME] ✔" at bounding box center [464, 111] width 121 height 14
select select "10161"
click at [404, 104] on select "[PERSON_NAME] ✔ [PERSON_NAME] ✔ [PERSON_NAME] ✔ [PERSON_NAME] ✔" at bounding box center [464, 111] width 121 height 14
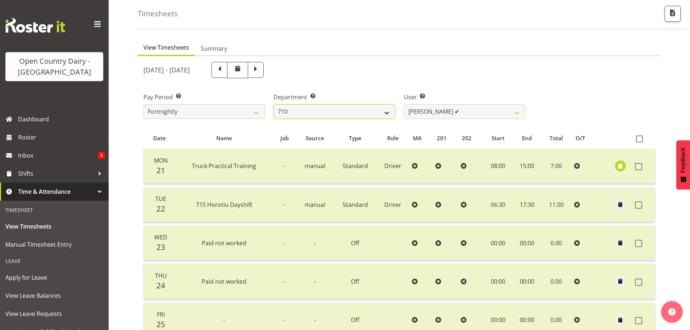
click at [385, 110] on select "701 702 703 704 705 706 707 708 709 710 711 712 713 714 715 716 717 718 719 720" at bounding box center [333, 111] width 121 height 14
select select "760"
click at [273, 104] on select "701 702 703 704 705 706 707 708 709 710 711 712 713 714 715 716 717 718 719 720" at bounding box center [333, 111] width 121 height 14
select select "8169"
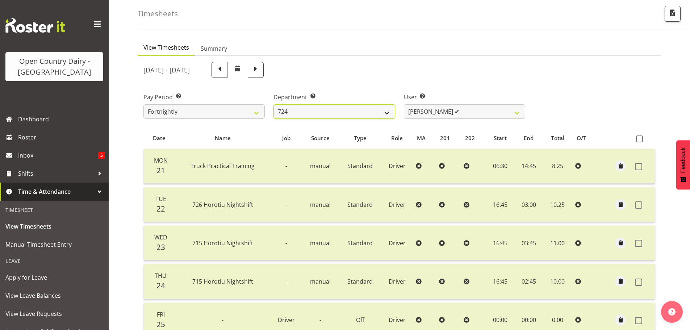
click at [368, 111] on select "701 702 703 704 705 706 707 708 709 710 711 712 713 714 715 716 717 718 719 720" at bounding box center [333, 111] width 121 height 14
select select "710"
click at [273, 104] on select "701 702 703 704 705 706 707 708 709 710 711 712 713 714 715 716 717 718 719 720" at bounding box center [333, 111] width 121 height 14
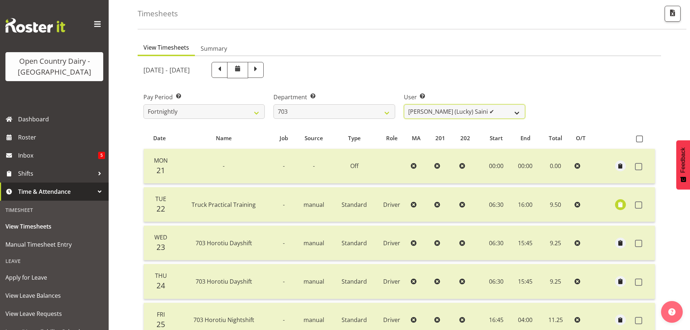
click at [481, 112] on select "[PERSON_NAME] (Lucky) Saini ✔ [PERSON_NAME] ✔ [PERSON_NAME] ✔" at bounding box center [464, 111] width 121 height 14
select select "8198"
click at [404, 104] on select "[PERSON_NAME] (Lucky) Saini ✔ [PERSON_NAME] ✔ [PERSON_NAME] ✔" at bounding box center [464, 111] width 121 height 14
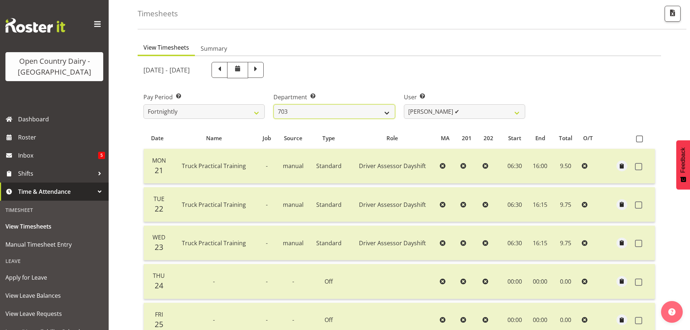
click at [374, 110] on select "701 702 703 704 705 706 707 708 709 710 711 712 713 714 715 716 717 718 719 720" at bounding box center [333, 111] width 121 height 14
select select "754"
click at [273, 104] on select "701 702 703 704 705 706 707 708 709 710 711 712 713 714 715 716 717 718 719 720" at bounding box center [333, 111] width 121 height 14
select select "8172"
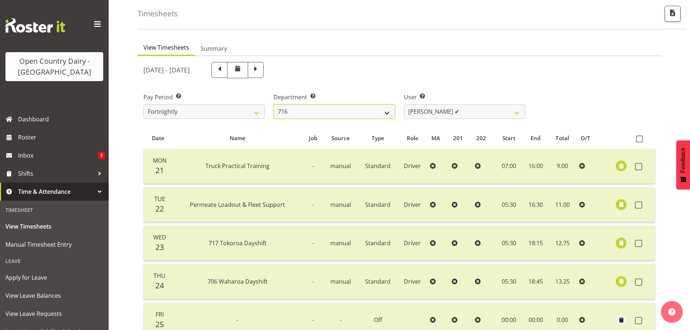
click at [378, 112] on select "701 702 703 704 705 706 707 708 709 710 711 712 713 714 715 716 717 718 719 720" at bounding box center [333, 111] width 121 height 14
click at [273, 104] on select "701 702 703 704 705 706 707 708 709 710 711 712 713 714 715 716 717 718 719 720" at bounding box center [333, 111] width 121 height 14
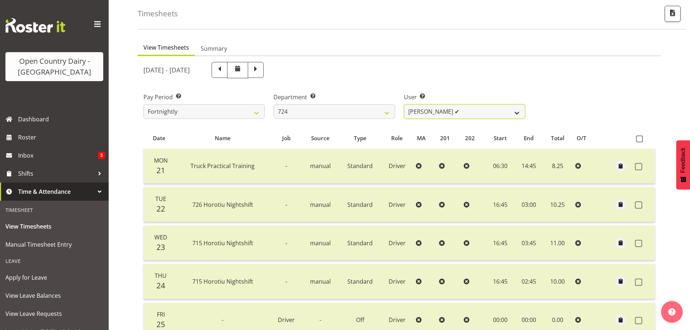
click at [461, 114] on select "[PERSON_NAME] ✔ [PERSON_NAME] ✔ [PERSON_NAME] ✔" at bounding box center [464, 111] width 121 height 14
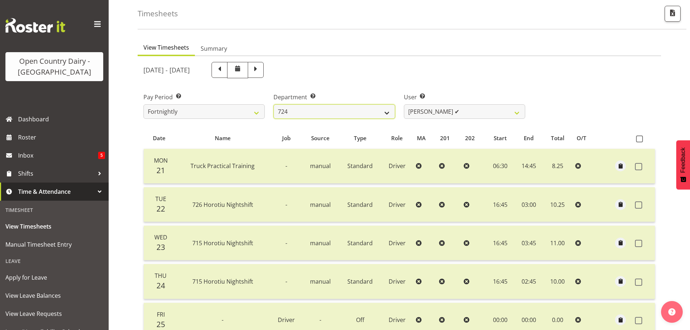
click at [382, 111] on select "701 702 703 704 705 706 707 708 709 710 711 712 713 714 715 716 717 718 719 720" at bounding box center [333, 111] width 121 height 14
select select "735"
click at [273, 104] on select "701 702 703 704 705 706 707 708 709 710 711 712 713 714 715 716 717 718 719 720" at bounding box center [333, 111] width 121 height 14
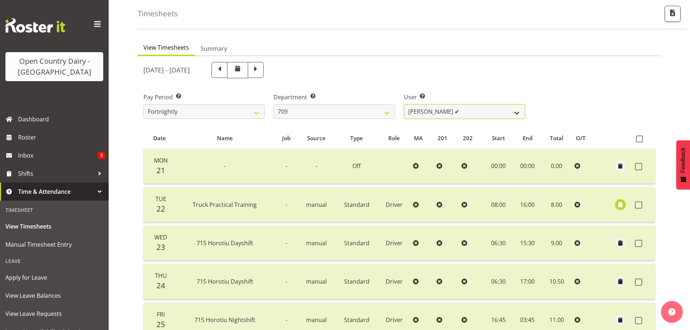
click at [473, 113] on select "[PERSON_NAME] ✔ [PERSON_NAME] ✔ [PERSON_NAME] ✔ [PERSON_NAME] ✔" at bounding box center [464, 111] width 121 height 14
select select "9989"
click at [404, 104] on select "[PERSON_NAME] ✔ [PERSON_NAME] ✔ [PERSON_NAME] ✔ [PERSON_NAME] ✔" at bounding box center [464, 111] width 121 height 14
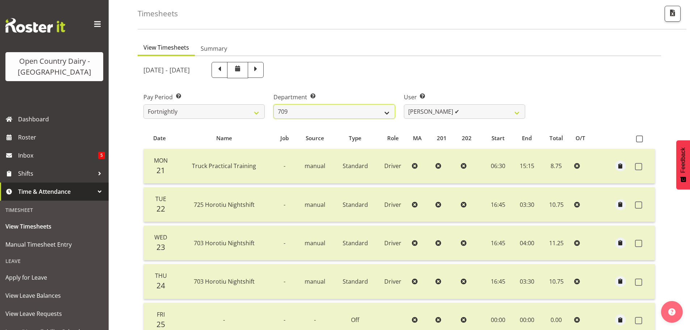
click at [381, 109] on select "701 702 703 704 705 706 707 708 709 710 711 712 713 714 715 716 717 718 719 720" at bounding box center [333, 111] width 121 height 14
select select "803"
click at [273, 104] on select "701 702 703 704 705 706 707 708 709 710 711 712 713 714 715 716 717 718 719 720" at bounding box center [333, 111] width 121 height 14
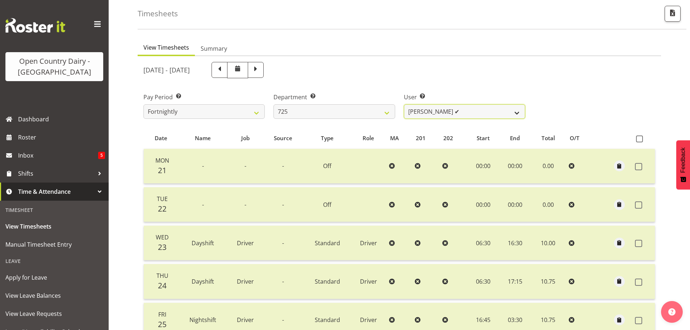
click at [484, 112] on select "[PERSON_NAME] ✔ [PERSON_NAME] [PERSON_NAME] ✔ [PERSON_NAME] ✔ [PERSON_NAME] ✔" at bounding box center [464, 111] width 121 height 14
click at [404, 104] on select "[PERSON_NAME] ✔ [PERSON_NAME] [PERSON_NAME] ✔ [PERSON_NAME] ✔ [PERSON_NAME] ✔" at bounding box center [464, 111] width 121 height 14
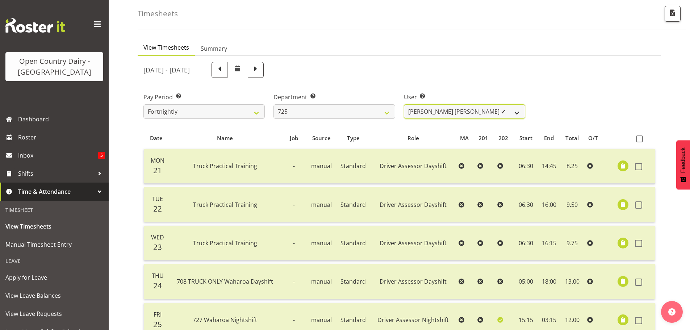
click at [437, 106] on select "[PERSON_NAME] ✔ [PERSON_NAME] [PERSON_NAME] ✔ [PERSON_NAME] ✔ [PERSON_NAME] ✔" at bounding box center [464, 111] width 121 height 14
select select "11235"
click at [404, 104] on select "[PERSON_NAME] ✔ [PERSON_NAME] [PERSON_NAME] ✔ [PERSON_NAME] ✔ [PERSON_NAME] ✔" at bounding box center [464, 111] width 121 height 14
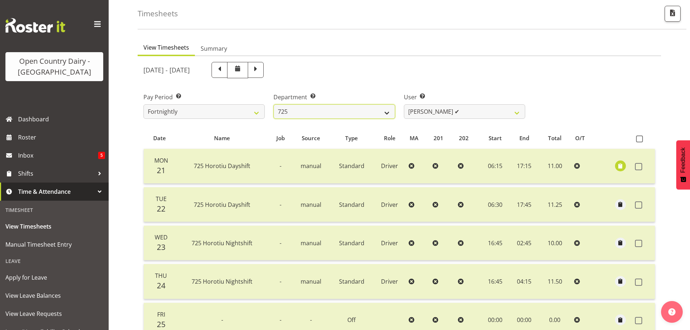
click at [386, 109] on select "701 702 703 704 705 706 707 708 709 710 711 712 713 714 715 716 717 718 719 720" at bounding box center [333, 111] width 121 height 14
select select "717"
click at [273, 104] on select "701 702 703 704 705 706 707 708 709 710 711 712 713 714 715 716 717 718 719 720" at bounding box center [333, 111] width 121 height 14
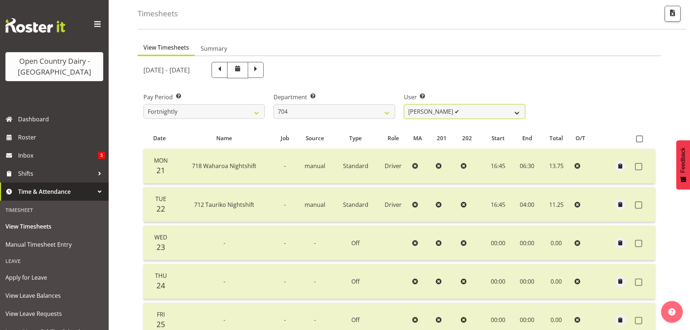
click at [472, 113] on select "[PERSON_NAME] ✔ [PERSON_NAME] ✔ [PERSON_NAME] ✔" at bounding box center [464, 111] width 121 height 14
select select "11257"
click at [404, 104] on select "[PERSON_NAME] ✔ [PERSON_NAME] ✔ [PERSON_NAME] ✔" at bounding box center [464, 111] width 121 height 14
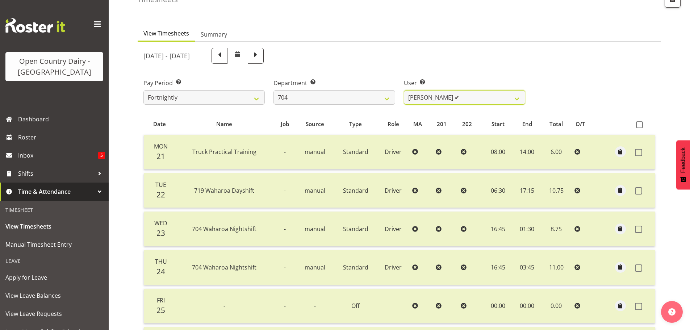
scroll to position [70, 0]
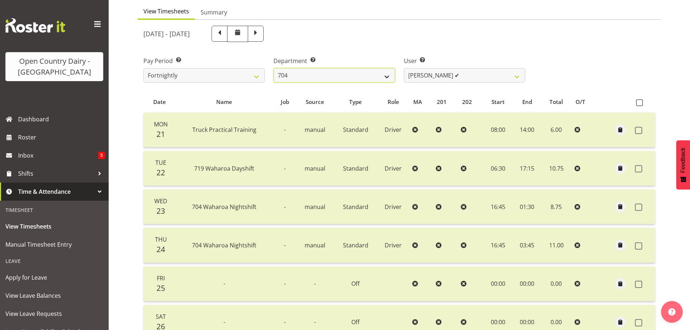
click at [337, 77] on select "701 702 703 704 705 706 707 708 709 710 711 712 713 714 715 716 717 718 719 720" at bounding box center [333, 75] width 121 height 14
select select "808"
click at [273, 68] on select "701 702 703 704 705 706 707 708 709 710 711 712 713 714 715 716 717 718 719 720" at bounding box center [333, 75] width 121 height 14
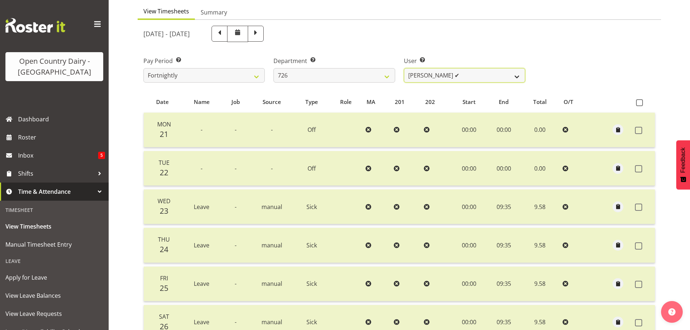
click at [476, 78] on select "[PERSON_NAME] ✔ [PERSON_NAME] ✔ [PERSON_NAME] ✔ [PERSON_NAME] ✔" at bounding box center [464, 75] width 121 height 14
select select "11081"
click at [404, 68] on select "[PERSON_NAME] ✔ [PERSON_NAME] ✔ [PERSON_NAME] ✔ [PERSON_NAME] ✔" at bounding box center [464, 75] width 121 height 14
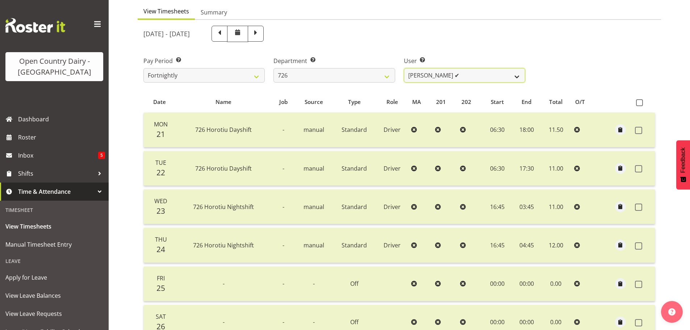
click at [435, 74] on select "[PERSON_NAME] ✔ [PERSON_NAME] ✔ [PERSON_NAME] ✔ [PERSON_NAME] ✔" at bounding box center [464, 75] width 121 height 14
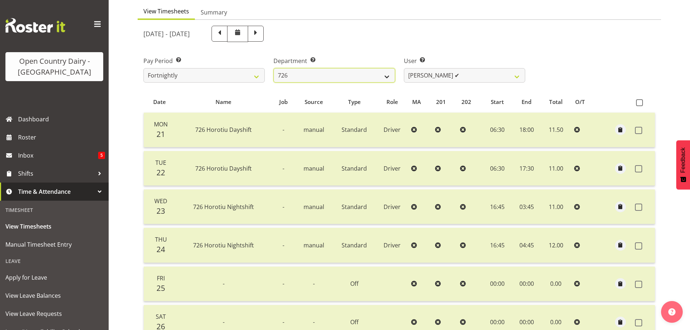
click at [371, 77] on select "701 702 703 704 705 706 707 708 709 710 711 712 713 714 715 716 717 718 719 720" at bounding box center [333, 75] width 121 height 14
select select "720"
click at [273, 68] on select "701 702 703 704 705 706 707 708 709 710 711 712 713 714 715 716 717 718 719 720" at bounding box center [333, 75] width 121 height 14
select select "11603"
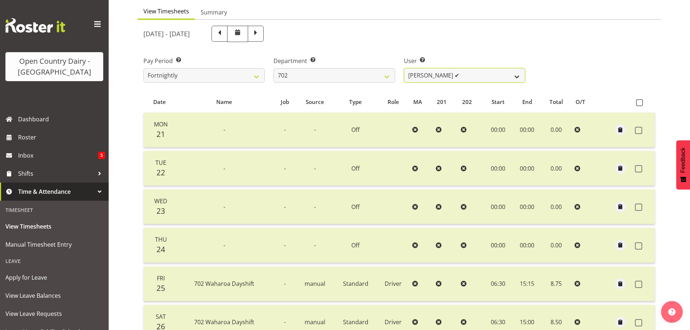
click at [459, 77] on select "[PERSON_NAME] ✔ [PERSON_NAME] ✔ [PERSON_NAME] ✔ [PERSON_NAME] ✔" at bounding box center [464, 75] width 121 height 14
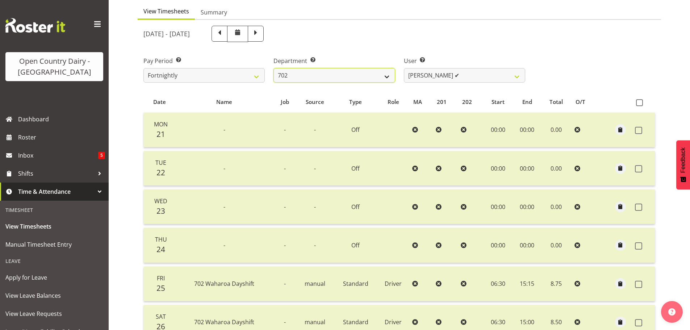
click at [381, 75] on select "701 702 703 704 705 706 707 708 709 710 711 712 713 714 715 716 717 718 719 720" at bounding box center [333, 75] width 121 height 14
click at [273, 68] on select "701 702 703 704 705 706 707 708 709 710 711 712 713 714 715 716 717 718 719 720" at bounding box center [333, 75] width 121 height 14
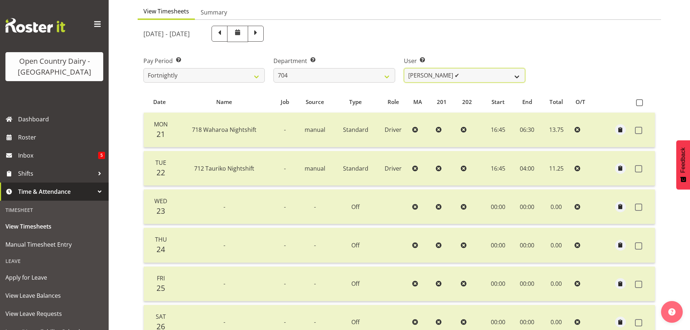
click at [449, 77] on select "[PERSON_NAME] ✔ [PERSON_NAME] ✔ [PERSON_NAME] ✔" at bounding box center [464, 75] width 121 height 14
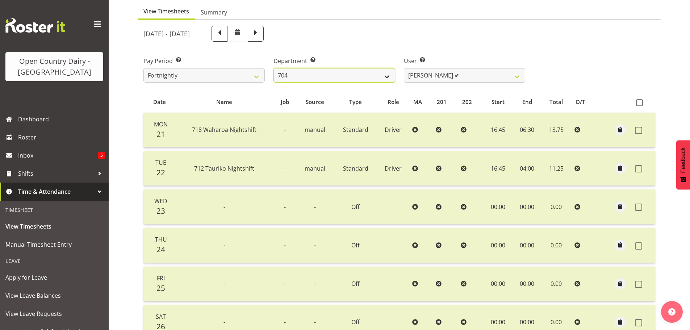
click at [386, 77] on select "701 702 703 704 705 706 707 708 709 710 711 712 713 714 715 716 717 718 719 720" at bounding box center [333, 75] width 121 height 14
click at [273, 68] on select "701 702 703 704 705 706 707 708 709 710 711 712 713 714 715 716 717 718 719 720" at bounding box center [333, 75] width 121 height 14
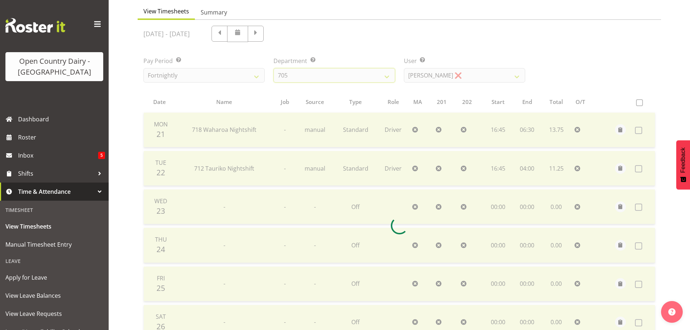
scroll to position [34, 0]
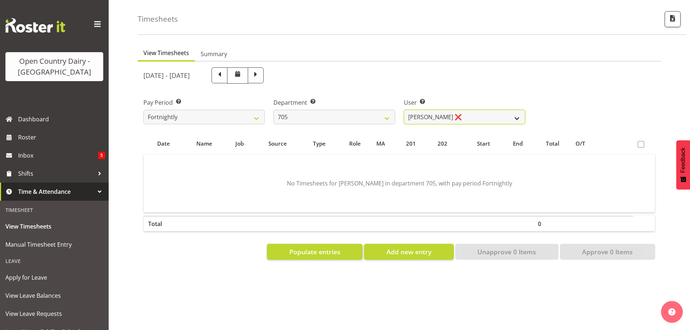
click at [465, 111] on select "[PERSON_NAME] ❌ [PERSON_NAME] ✔ [PERSON_NAME] ✔ [PERSON_NAME] ✔" at bounding box center [464, 117] width 121 height 14
click at [465, 110] on select "[PERSON_NAME] ❌ [PERSON_NAME] ✔ [PERSON_NAME] ✔ [PERSON_NAME] ✔" at bounding box center [464, 117] width 121 height 14
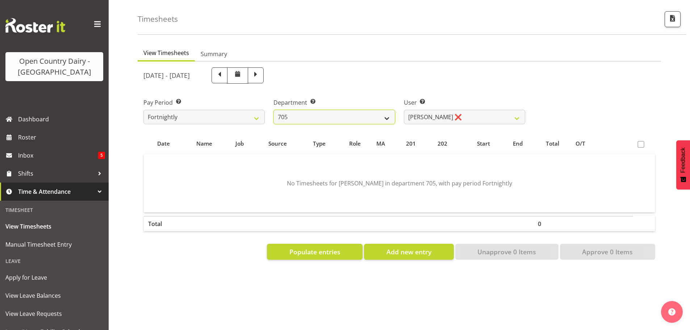
click at [382, 112] on select "701 702 703 704 705 706 707 708 709 710 711 712 713 714 715 716 717 718 719 720" at bounding box center [333, 117] width 121 height 14
click at [273, 110] on select "701 702 703 704 705 706 707 708 709 710 711 712 713 714 715 716 717 718 719 720" at bounding box center [333, 117] width 121 height 14
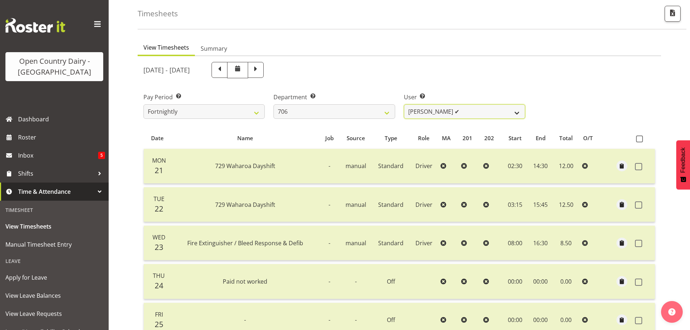
click at [469, 111] on select "[PERSON_NAME] ✔ [PERSON_NAME] ✔ [PERSON_NAME] ✔ [PERSON_NAME] ✔" at bounding box center [464, 111] width 121 height 14
click at [469, 112] on select "[PERSON_NAME] ✔ [PERSON_NAME] ✔ [PERSON_NAME] ✔ [PERSON_NAME] ✔" at bounding box center [464, 111] width 121 height 14
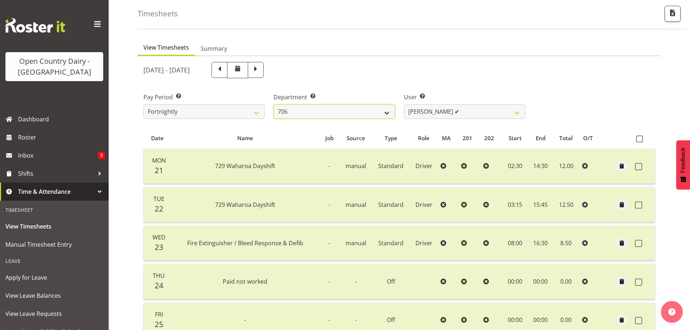
click at [387, 111] on select "701 702 703 704 705 706 707 708 709 710 711 712 713 714 715 716 717 718 719 720" at bounding box center [333, 111] width 121 height 14
click at [273, 104] on select "701 702 703 704 705 706 707 708 709 710 711 712 713 714 715 716 717 718 719 720" at bounding box center [333, 111] width 121 height 14
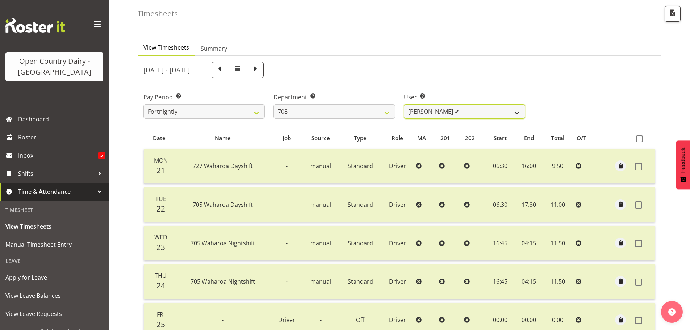
click at [462, 113] on select "[PERSON_NAME] ✔ [PERSON_NAME] ✔" at bounding box center [464, 111] width 121 height 14
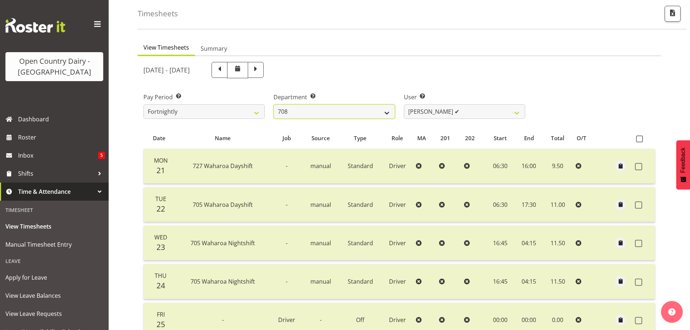
click at [386, 112] on select "701 702 703 704 705 706 707 708 709 710 711 712 713 714 715 716 717 718 719 720" at bounding box center [333, 111] width 121 height 14
click at [273, 104] on select "701 702 703 704 705 706 707 708 709 710 711 712 713 714 715 716 717 718 719 720" at bounding box center [333, 111] width 121 height 14
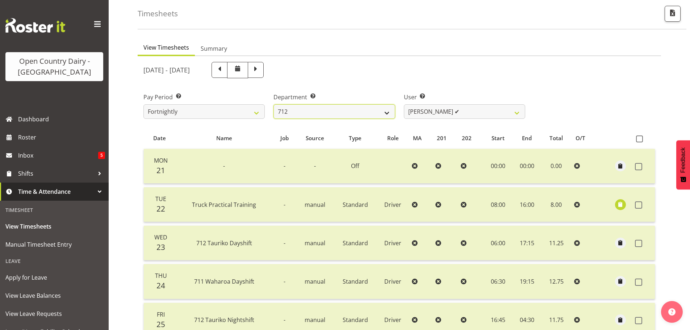
click at [378, 110] on select "701 702 703 704 705 706 707 708 709 710 711 712 713 714 715 716 717 718 719 720" at bounding box center [333, 111] width 121 height 14
click at [273, 104] on select "701 702 703 704 705 706 707 708 709 710 711 712 713 714 715 716 717 718 719 720" at bounding box center [333, 111] width 121 height 14
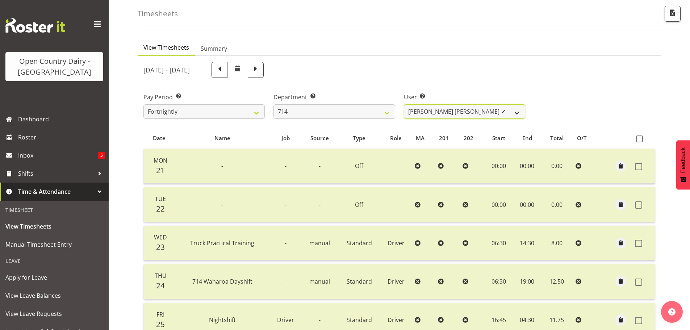
click at [472, 113] on select "[PERSON_NAME] [PERSON_NAME] ✔ [PERSON_NAME] ✔ [PERSON_NAME] ✔ [PERSON_NAME] ✔" at bounding box center [464, 111] width 121 height 14
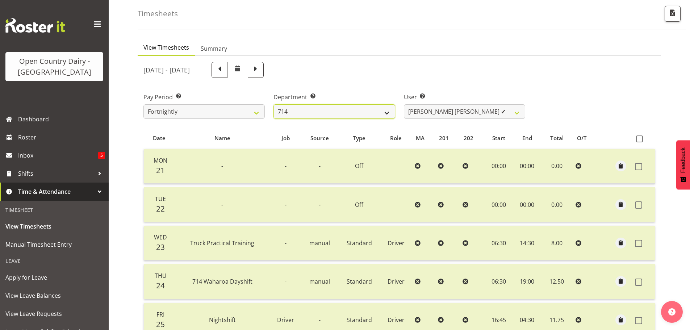
click at [387, 111] on select "701 702 703 704 705 706 707 708 709 710 711 712 713 714 715 716 717 718 719 720" at bounding box center [333, 111] width 121 height 14
click at [273, 104] on select "701 702 703 704 705 706 707 708 709 710 711 712 713 714 715 716 717 718 719 720" at bounding box center [333, 111] width 121 height 14
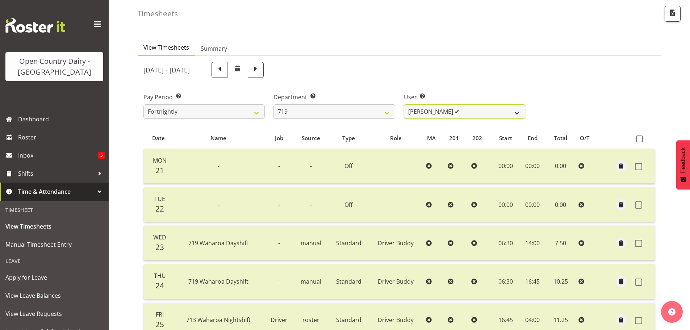
click at [468, 114] on select "[PERSON_NAME] ✔ [PERSON_NAME] ✔ [PERSON_NAME] ✔" at bounding box center [464, 111] width 121 height 14
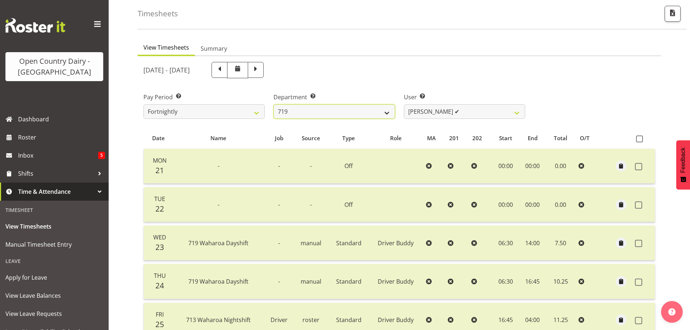
click at [386, 113] on select "701 702 703 704 705 706 707 708 709 710 711 712 713 714 715 716 717 718 719 720" at bounding box center [333, 111] width 121 height 14
click at [273, 104] on select "701 702 703 704 705 706 707 708 709 710 711 712 713 714 715 716 717 718 719 720" at bounding box center [333, 111] width 121 height 14
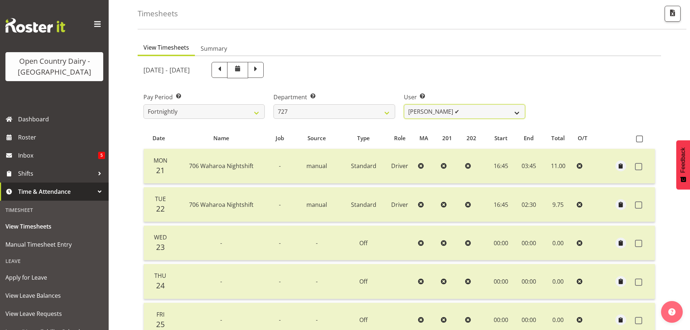
click at [474, 115] on select "[PERSON_NAME] ✔ [PERSON_NAME] ✔ [PERSON_NAME] ✔" at bounding box center [464, 111] width 121 height 14
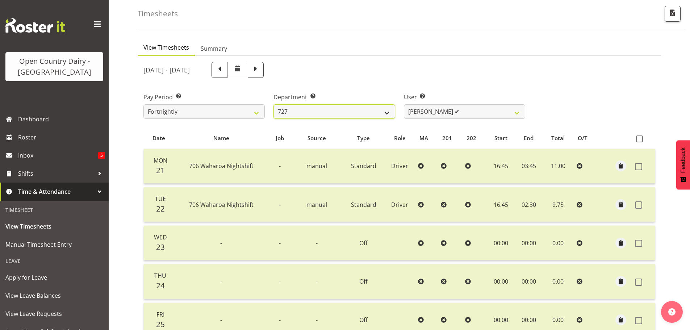
click at [385, 112] on select "701 702 703 704 705 706 707 708 709 710 711 712 713 714 715 716 717 718 719 720" at bounding box center [333, 111] width 121 height 14
select select "727"
click at [273, 104] on select "701 702 703 704 705 706 707 708 709 710 711 712 713 714 715 716 717 718 719 720" at bounding box center [333, 111] width 121 height 14
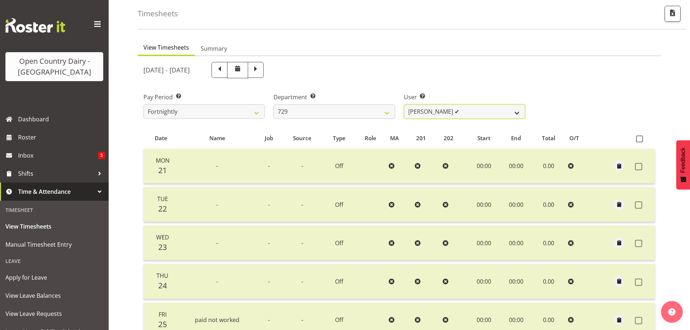
click at [482, 113] on select "[PERSON_NAME] ✔ [PERSON_NAME] ✔ [PERSON_NAME] ✔ [PERSON_NAME] ✔" at bounding box center [464, 111] width 121 height 14
select select "11232"
click at [404, 104] on select "[PERSON_NAME] ✔ [PERSON_NAME] ✔ [PERSON_NAME] ✔ [PERSON_NAME] ✔" at bounding box center [464, 111] width 121 height 14
